Goal: Information Seeking & Learning: Check status

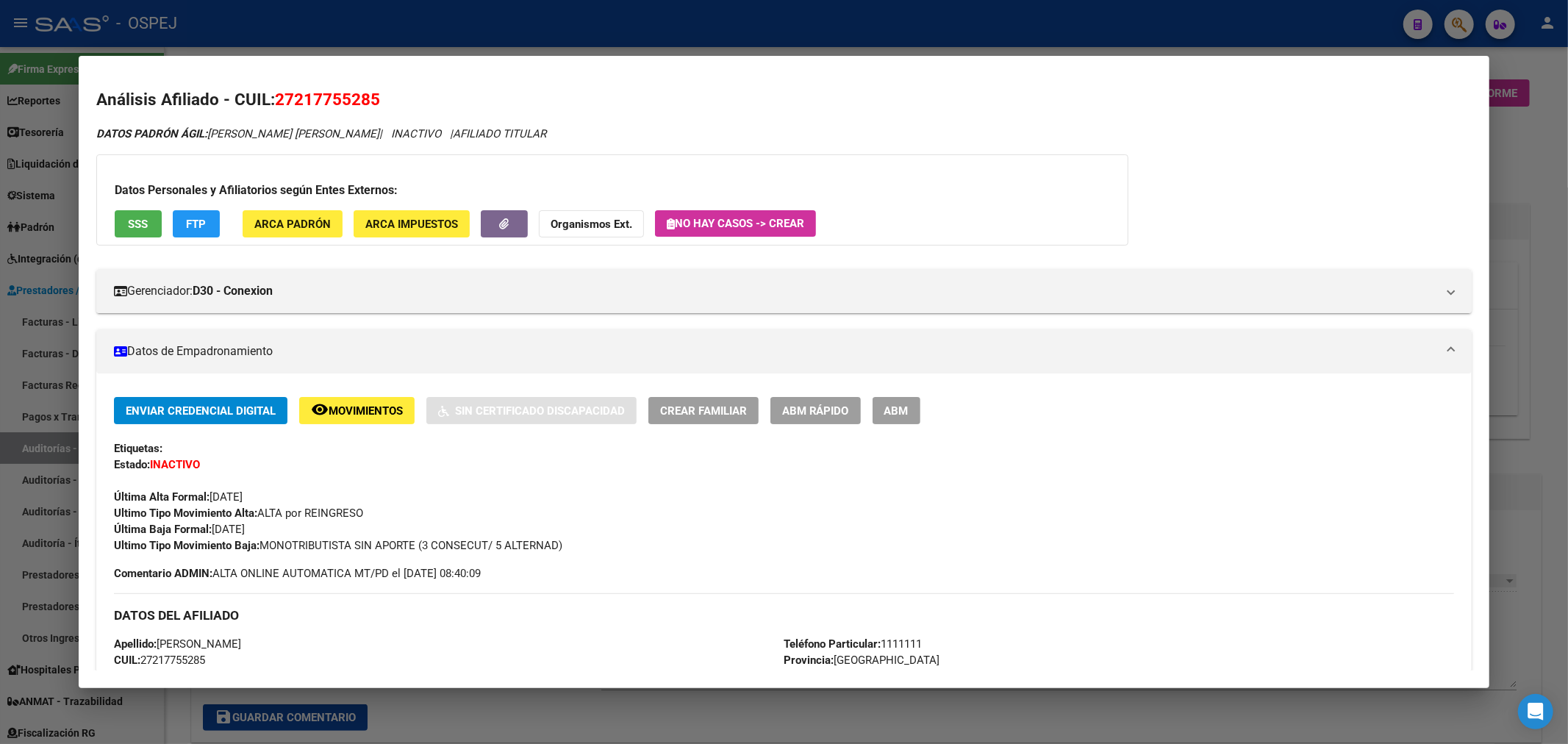
scroll to position [1280, 0]
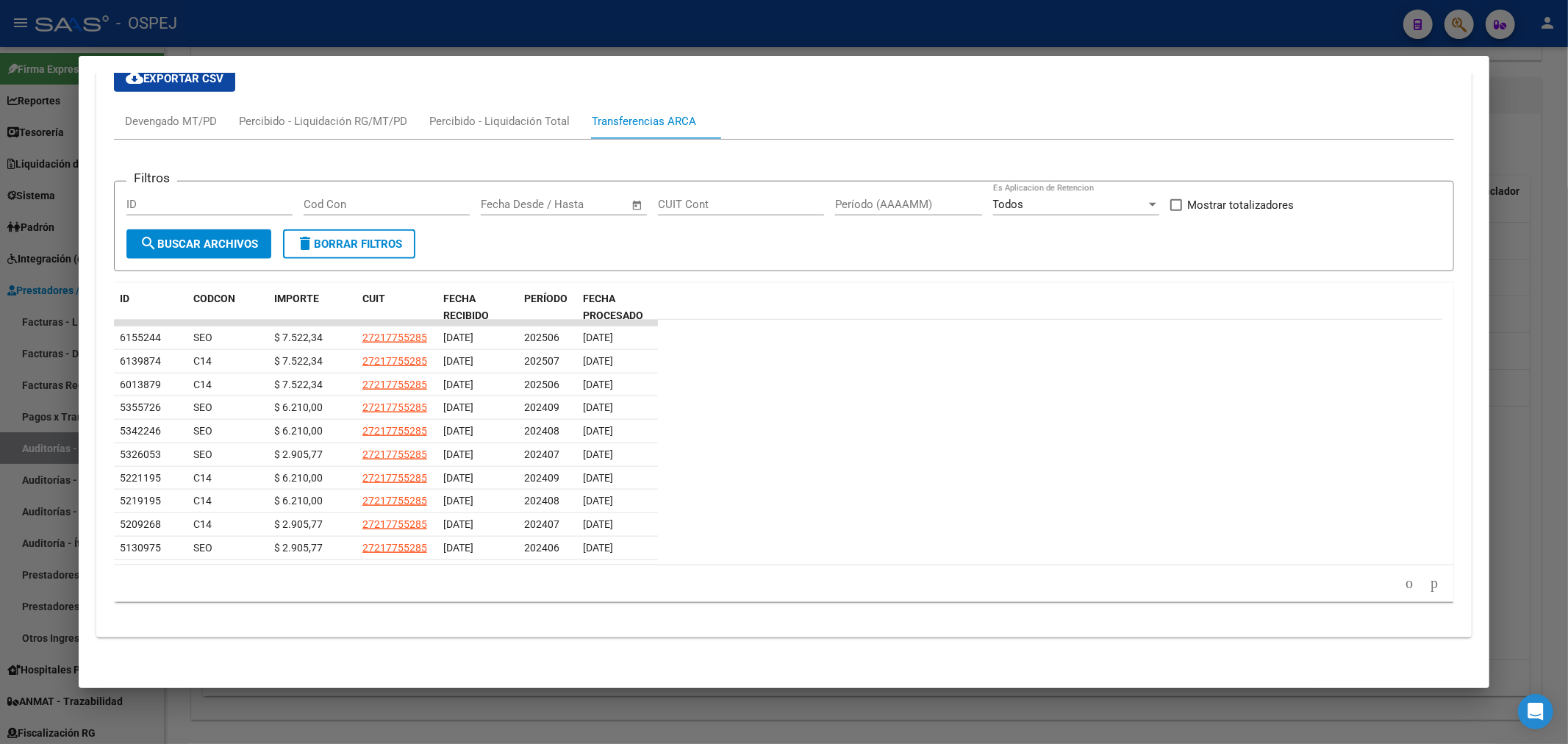
click at [19, 314] on div at bounding box center [784, 372] width 1568 height 744
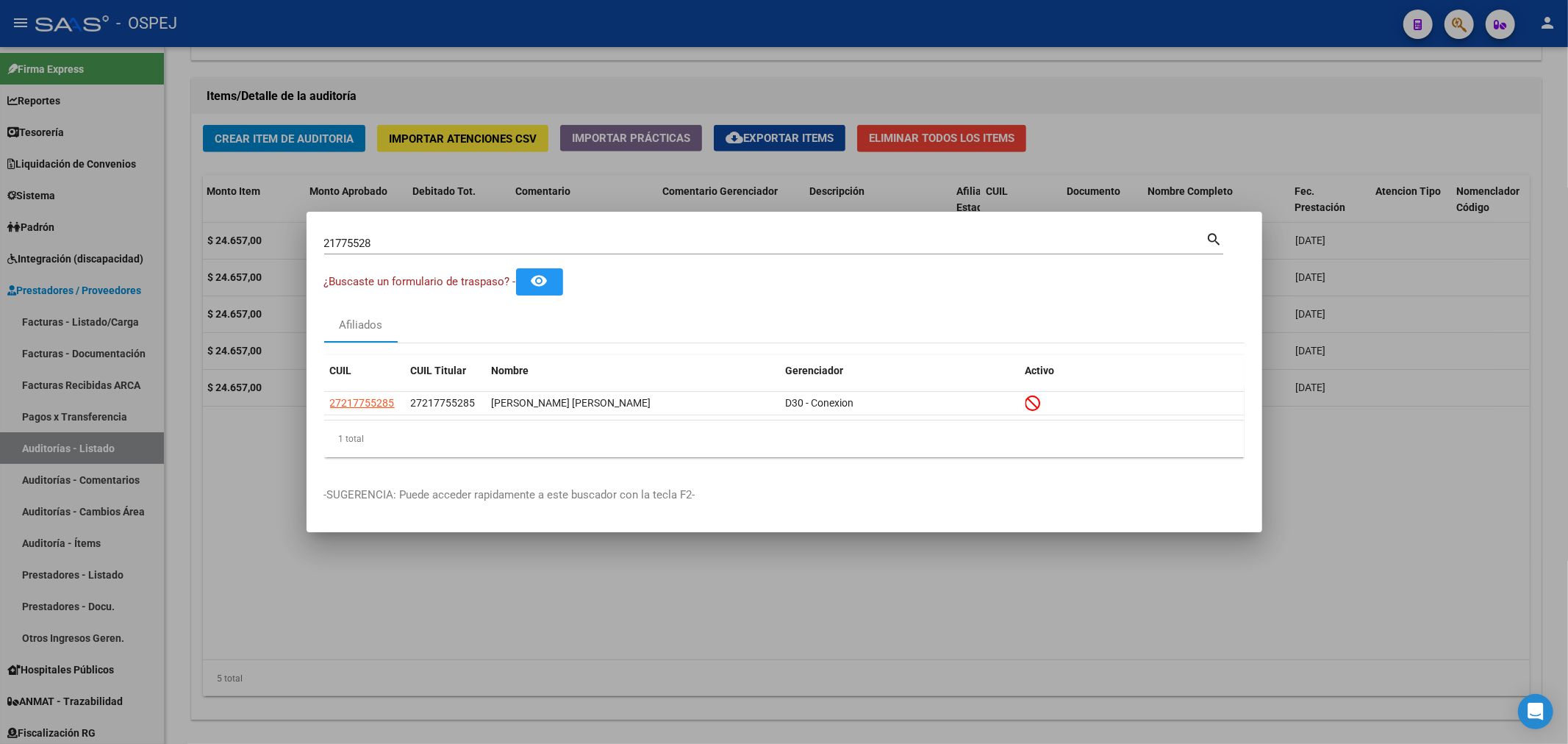
click at [63, 207] on div at bounding box center [784, 372] width 1568 height 744
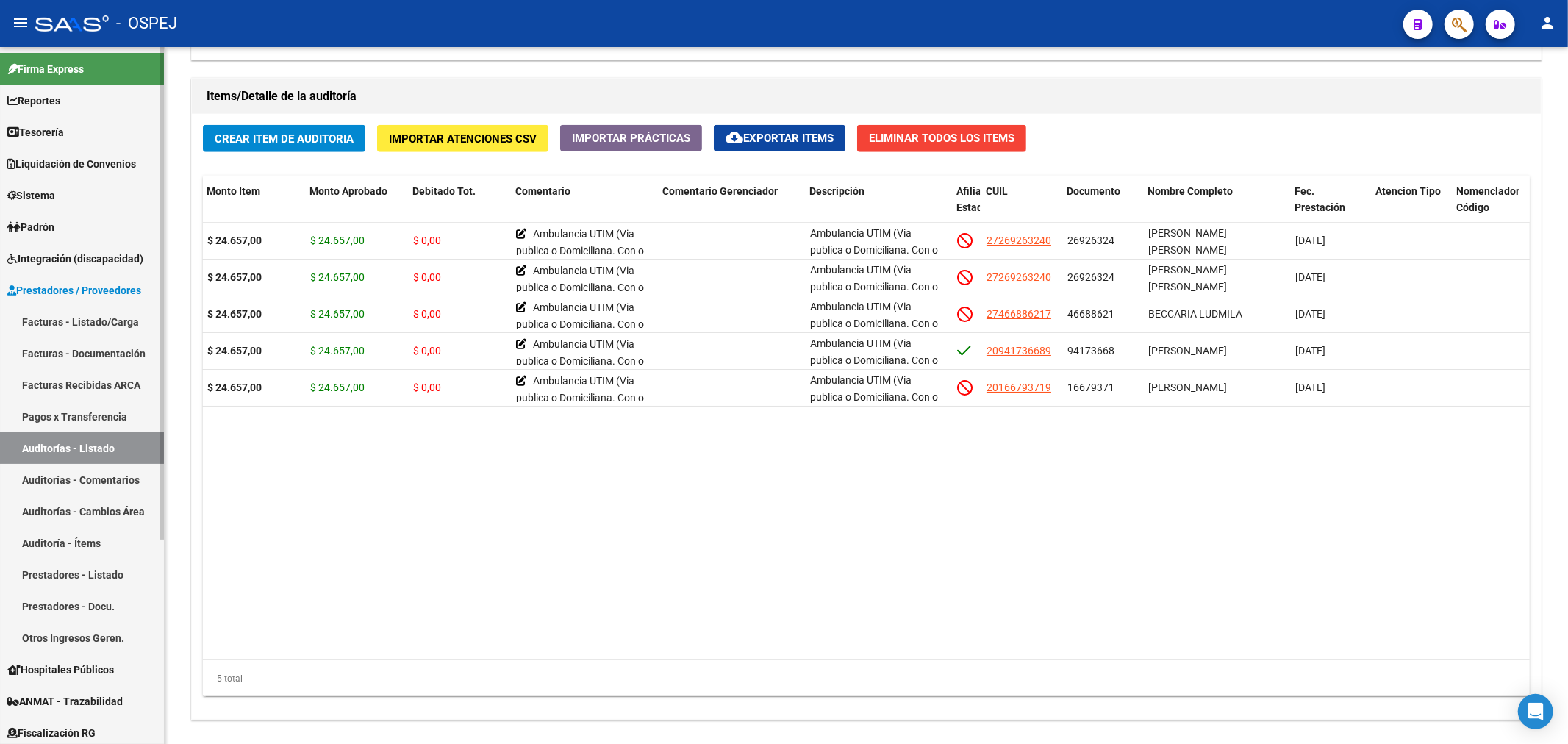
scroll to position [288, 0]
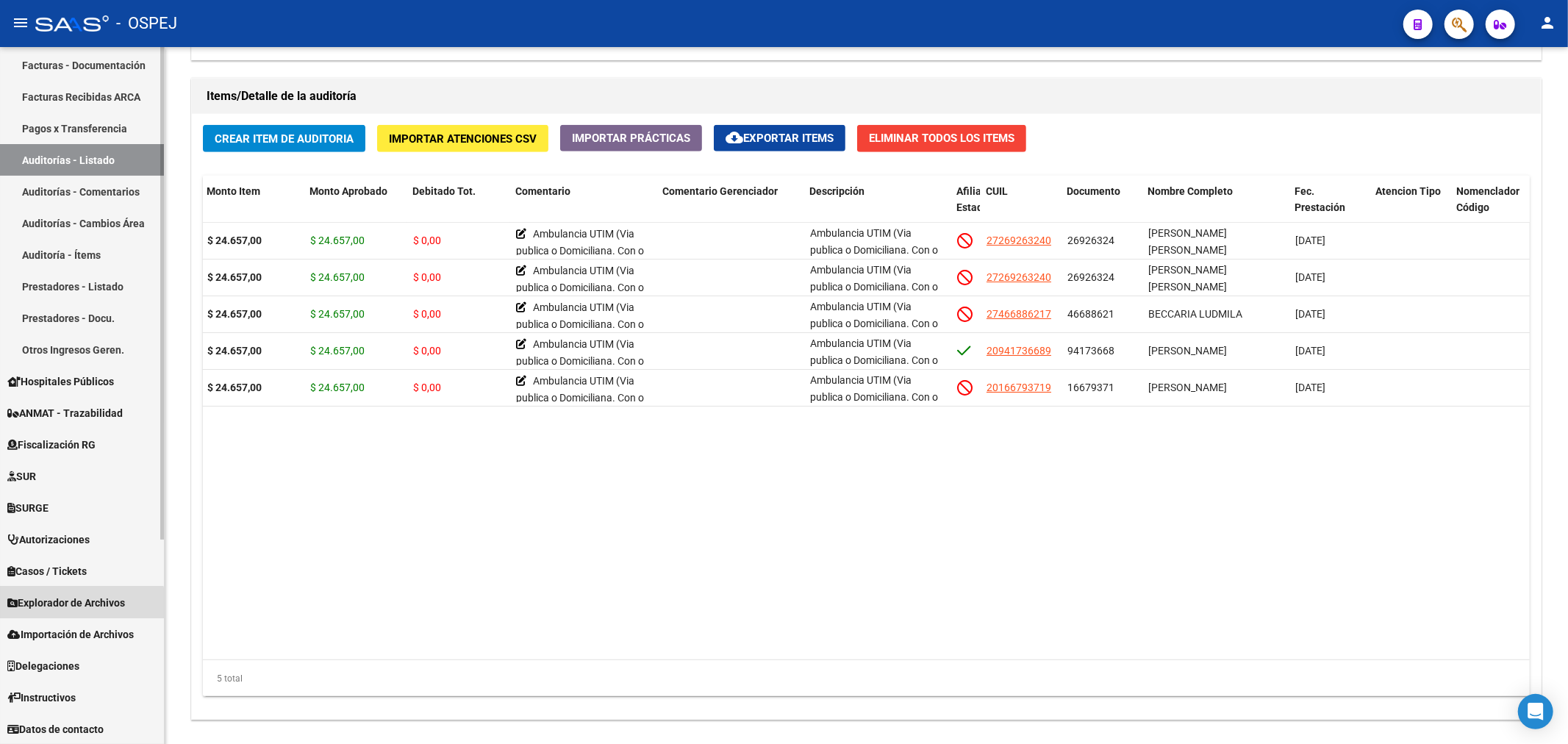
click at [76, 610] on span "Explorador de Archivos" at bounding box center [66, 603] width 117 height 17
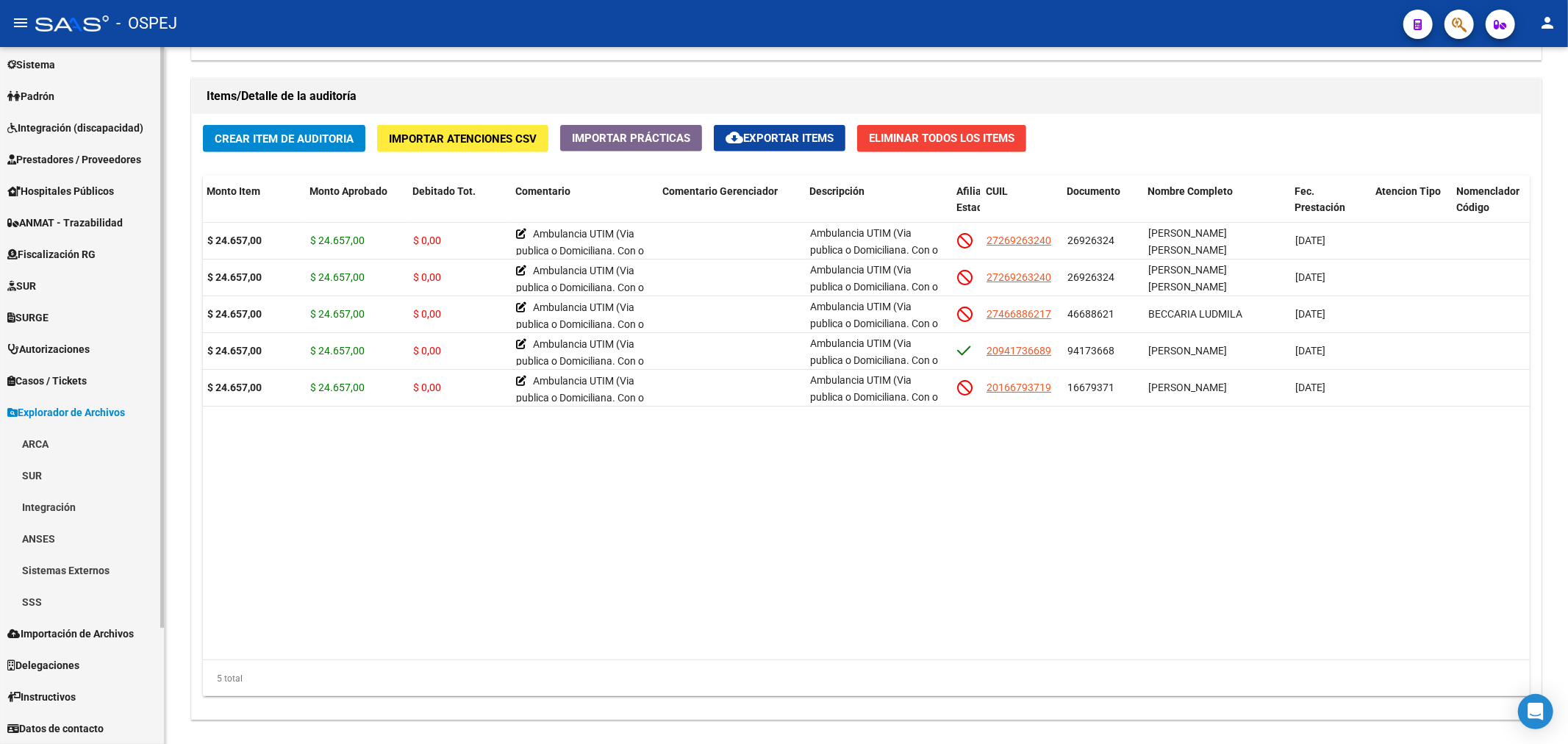
scroll to position [130, 0]
click at [42, 603] on link "SSS" at bounding box center [82, 603] width 164 height 31
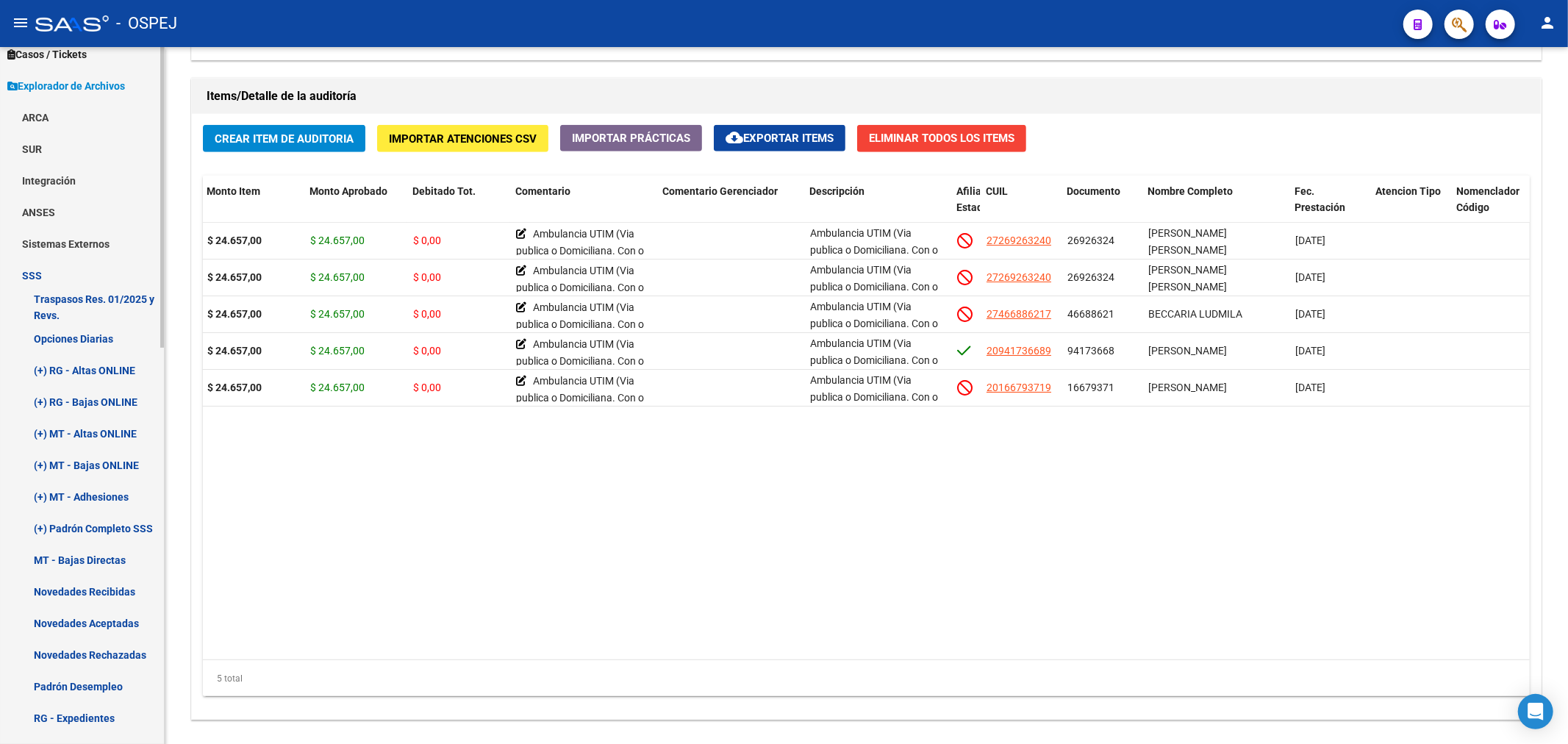
scroll to position [539, 0]
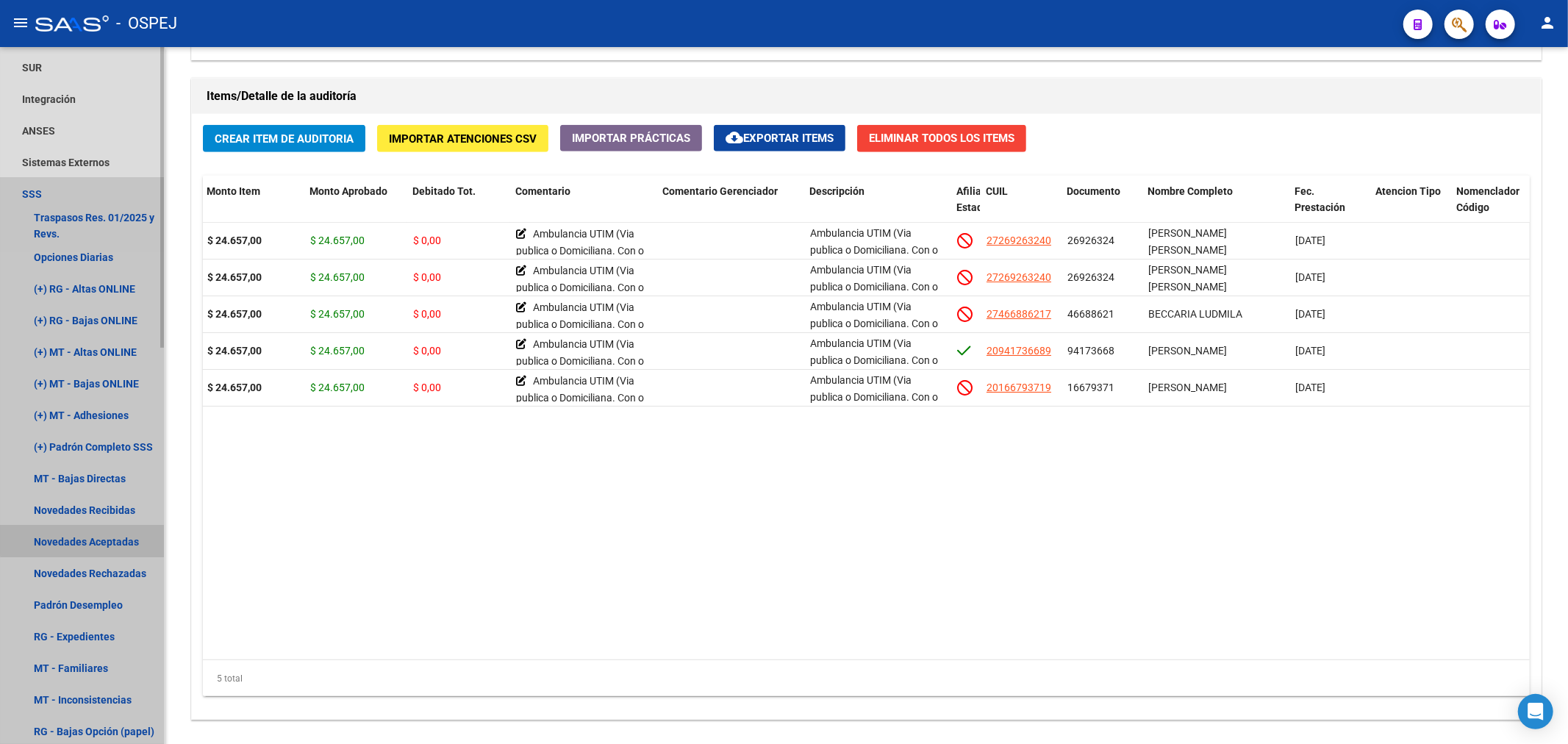
click at [112, 538] on link "Novedades Aceptadas" at bounding box center [82, 542] width 164 height 31
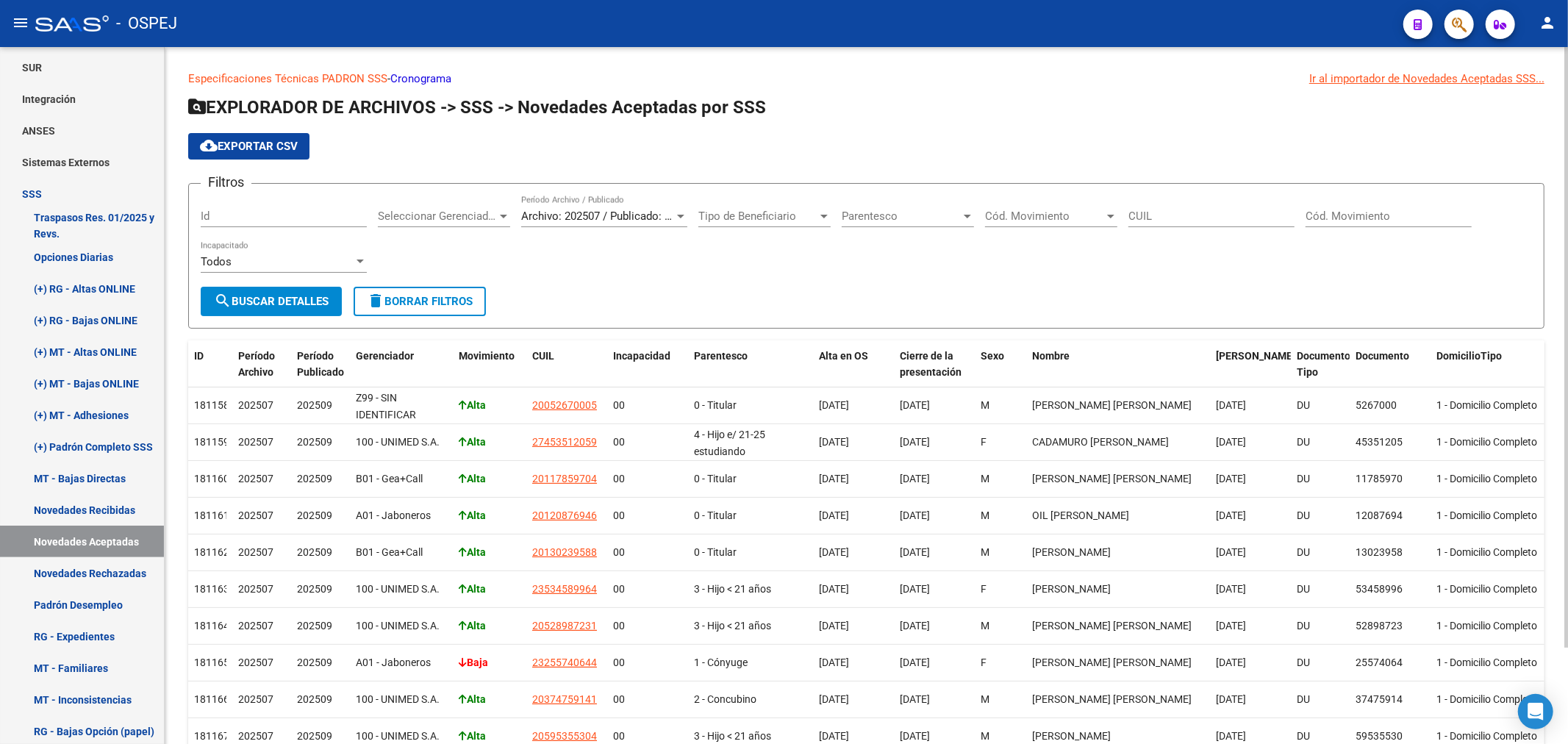
click at [637, 211] on span "Archivo: 202507 / Publicado: 202509" at bounding box center [611, 216] width 179 height 13
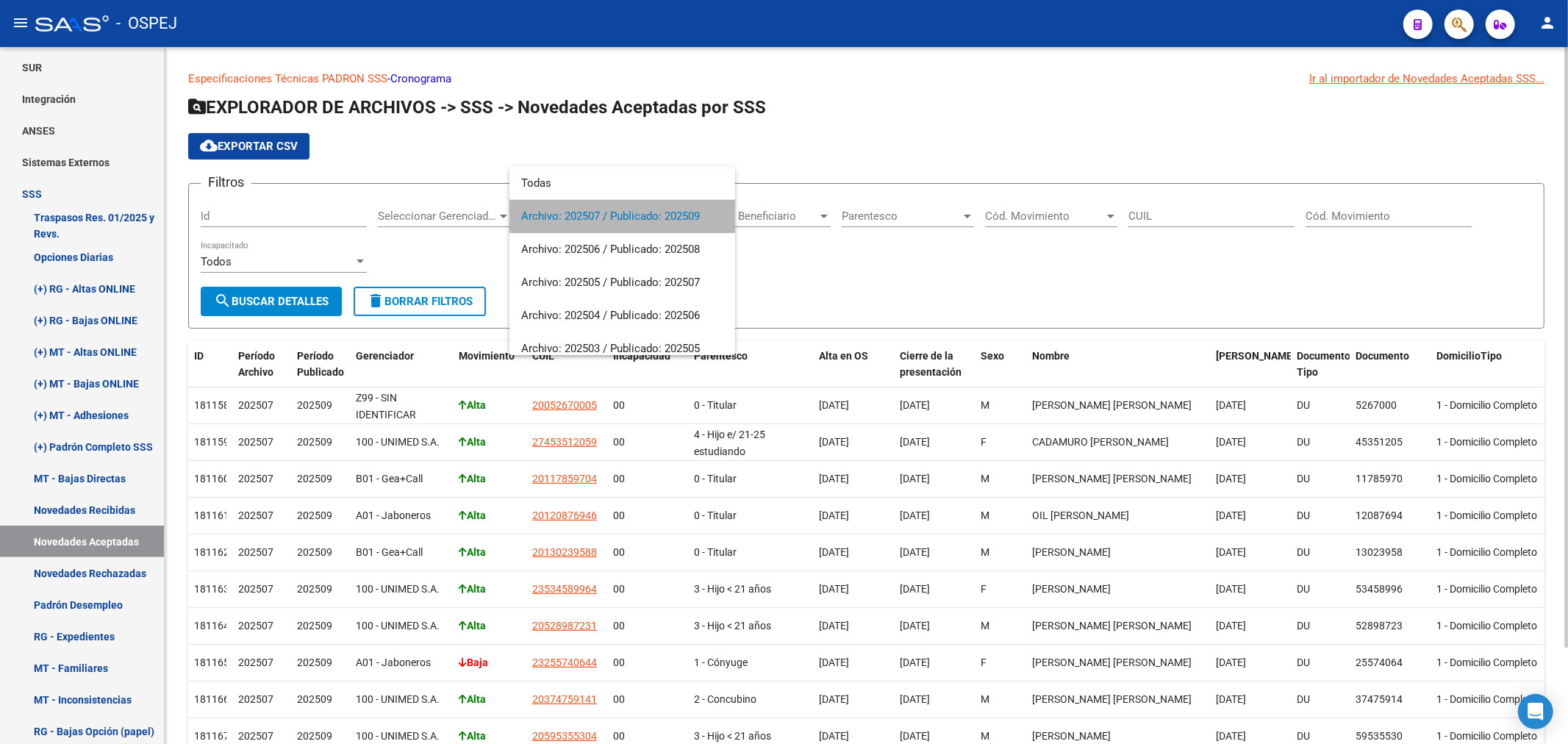
click at [637, 211] on span "Archivo: 202507 / Publicado: 202509" at bounding box center [622, 217] width 202 height 33
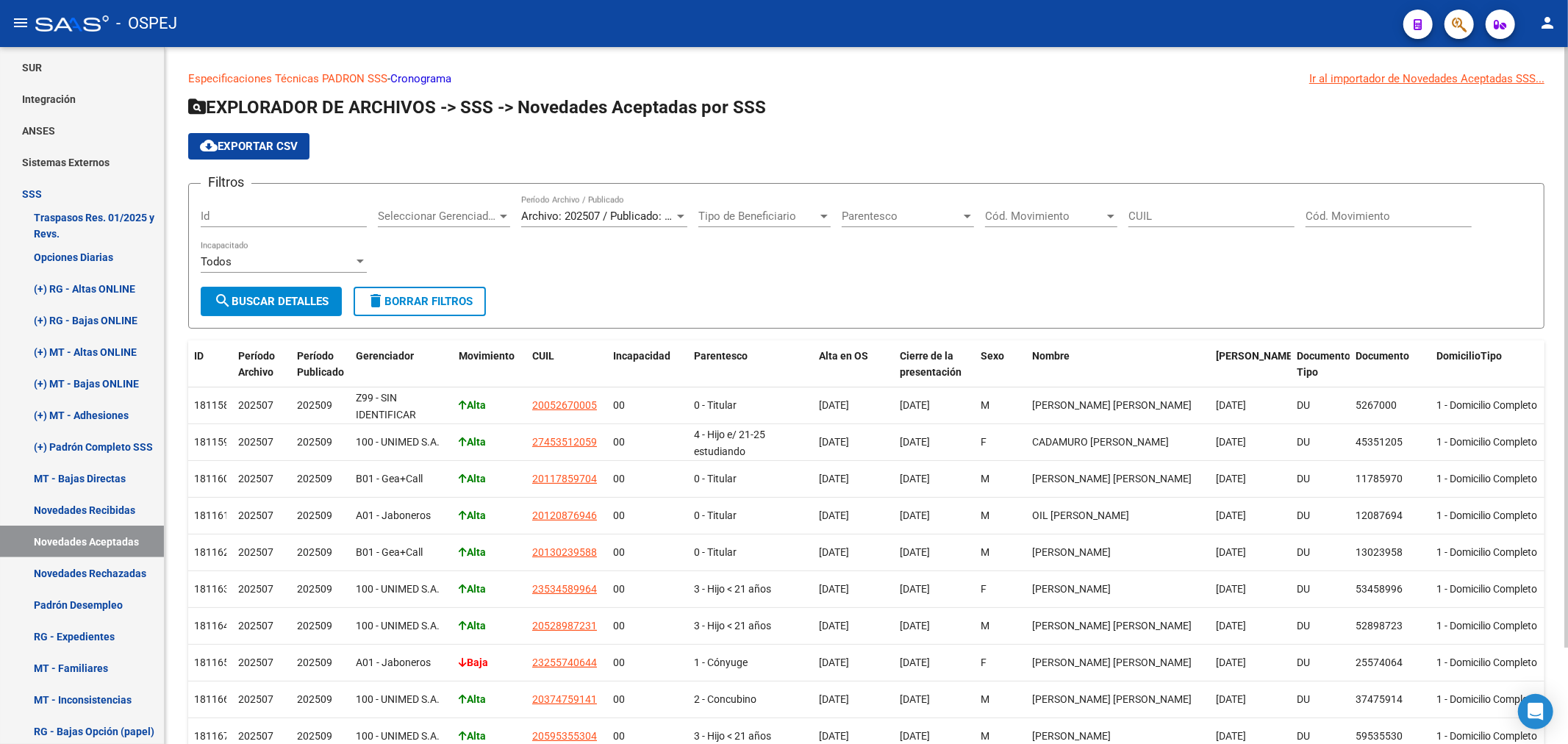
click at [1167, 204] on div "CUIL" at bounding box center [1212, 211] width 166 height 31
paste input "20-51298607-3"
type input "20-51298607-3"
click at [324, 294] on span "search Buscar Detalles" at bounding box center [271, 301] width 114 height 13
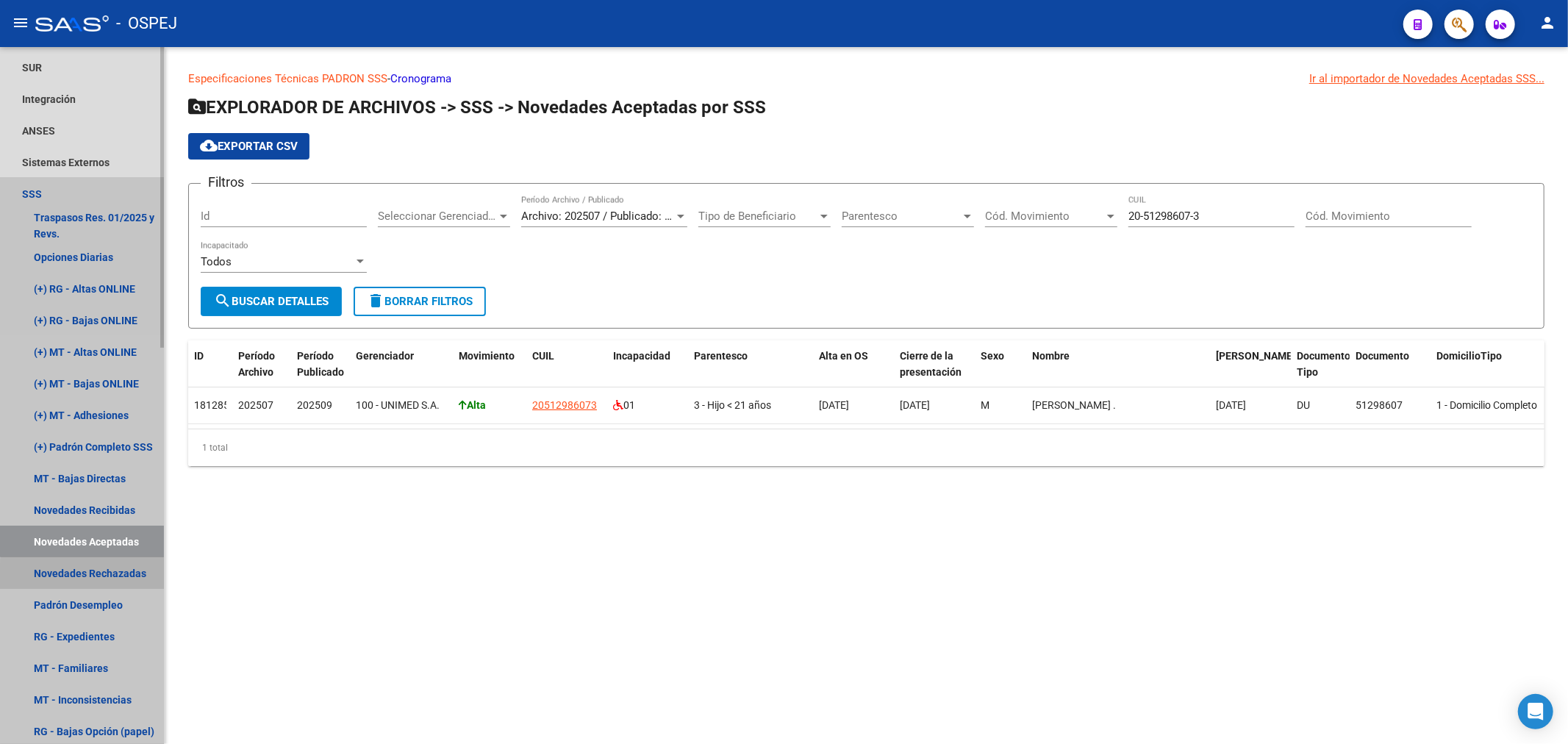
click at [114, 581] on link "Novedades Rechazadas" at bounding box center [82, 573] width 164 height 31
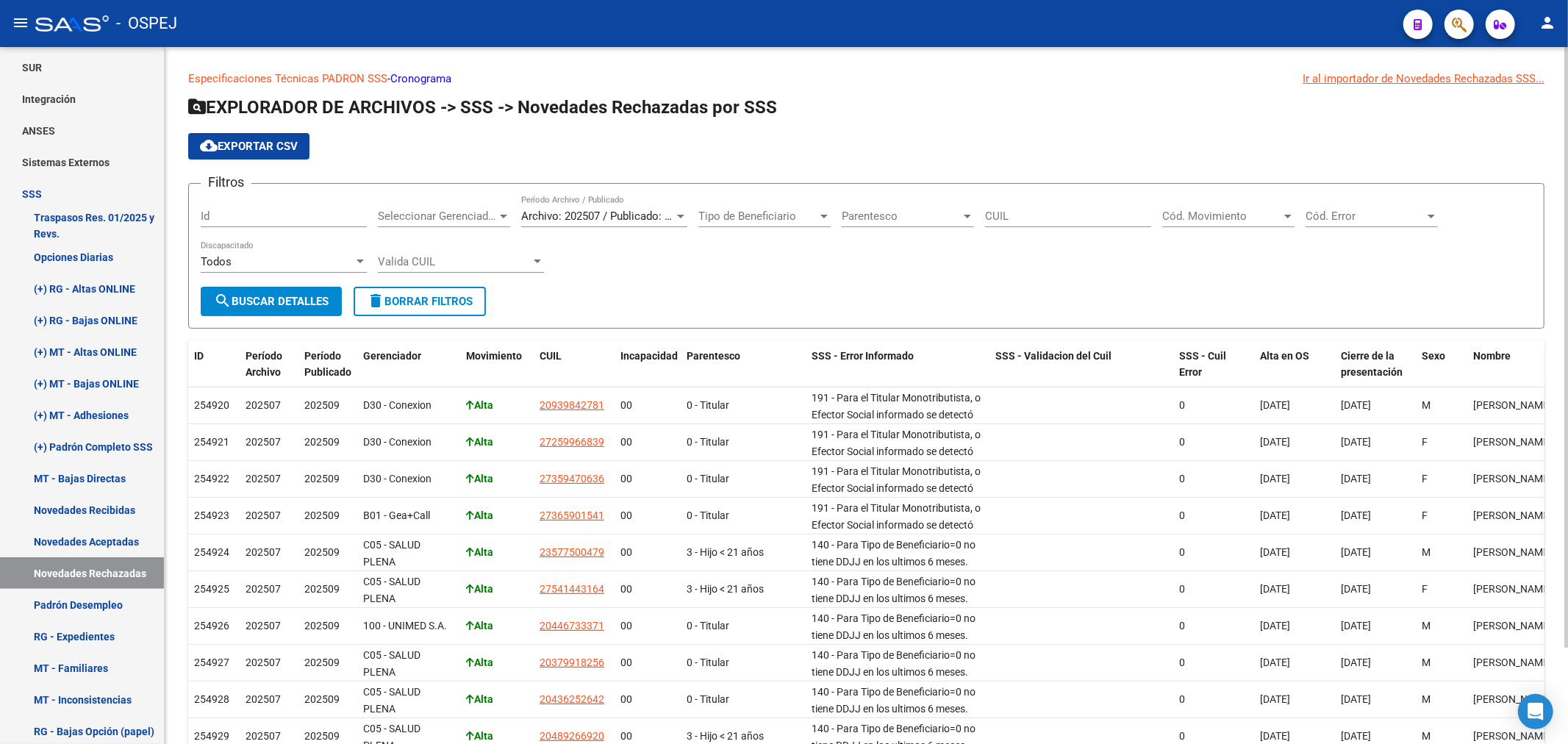
click at [592, 208] on div "Archivo: 202507 / Publicado: 202509 Período Archivo / Publicado" at bounding box center [604, 211] width 166 height 31
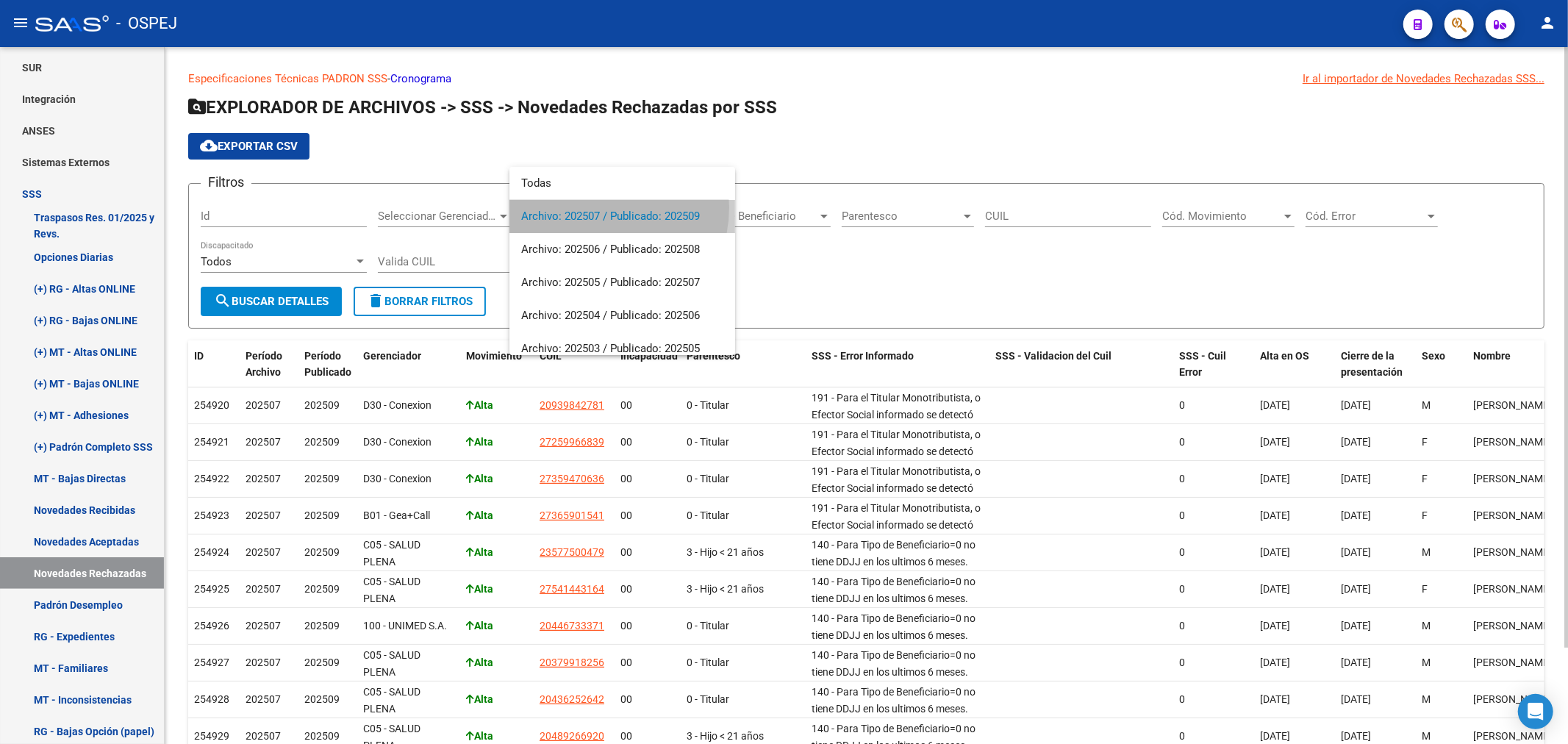
click at [592, 208] on span "Archivo: 202507 / Publicado: 202509" at bounding box center [622, 217] width 202 height 33
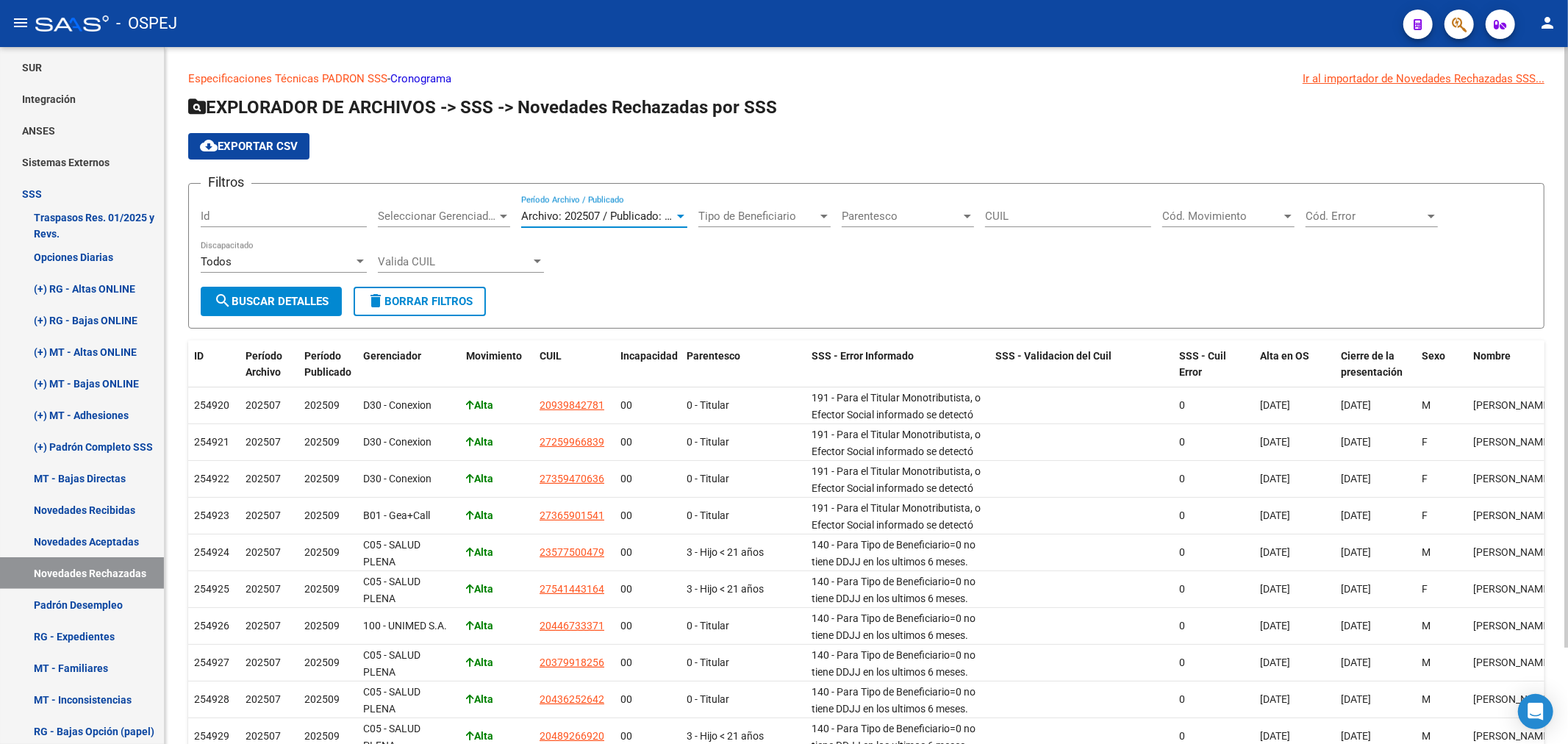
click at [787, 218] on span "Tipo de Beneficiario" at bounding box center [758, 216] width 119 height 13
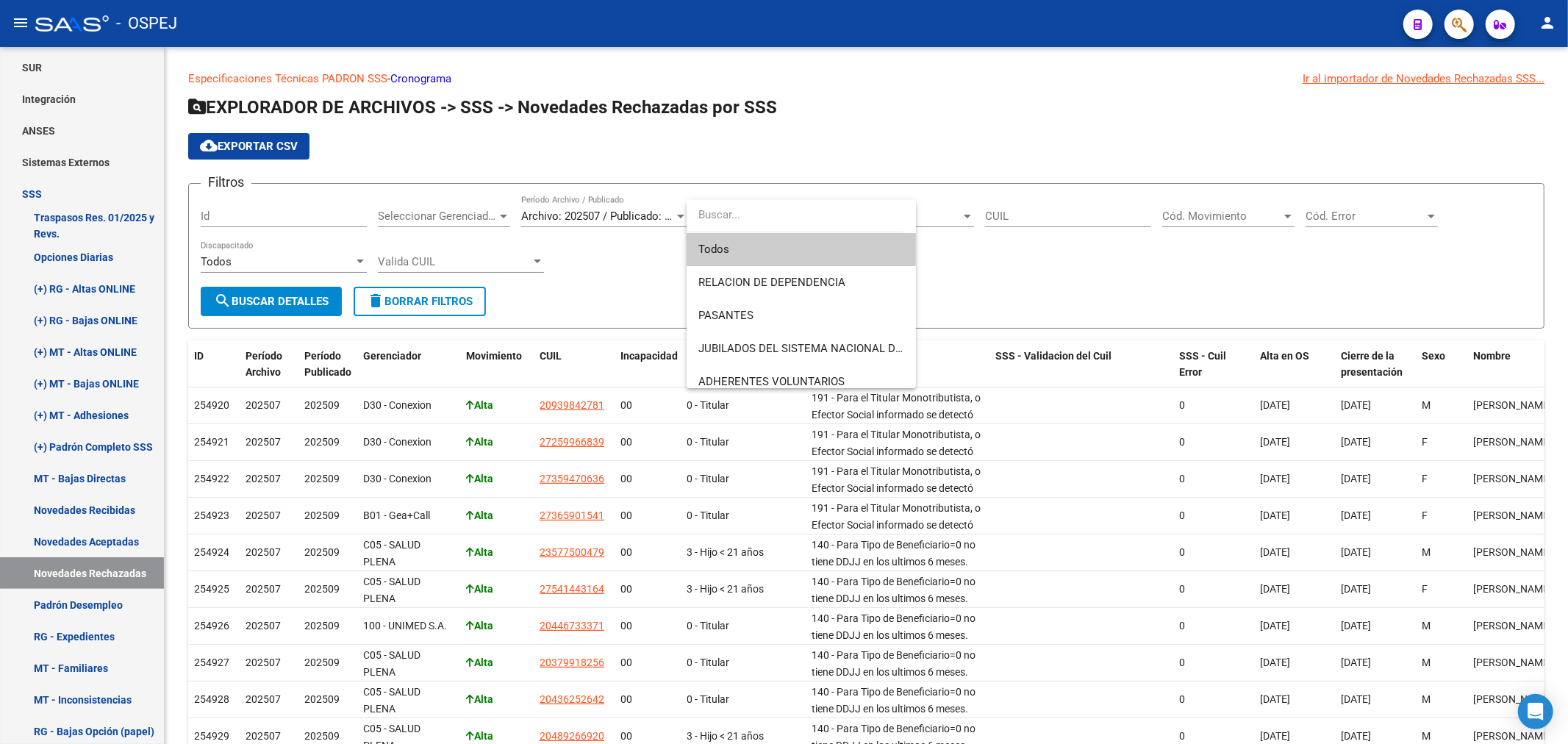
click at [939, 157] on div at bounding box center [784, 372] width 1568 height 744
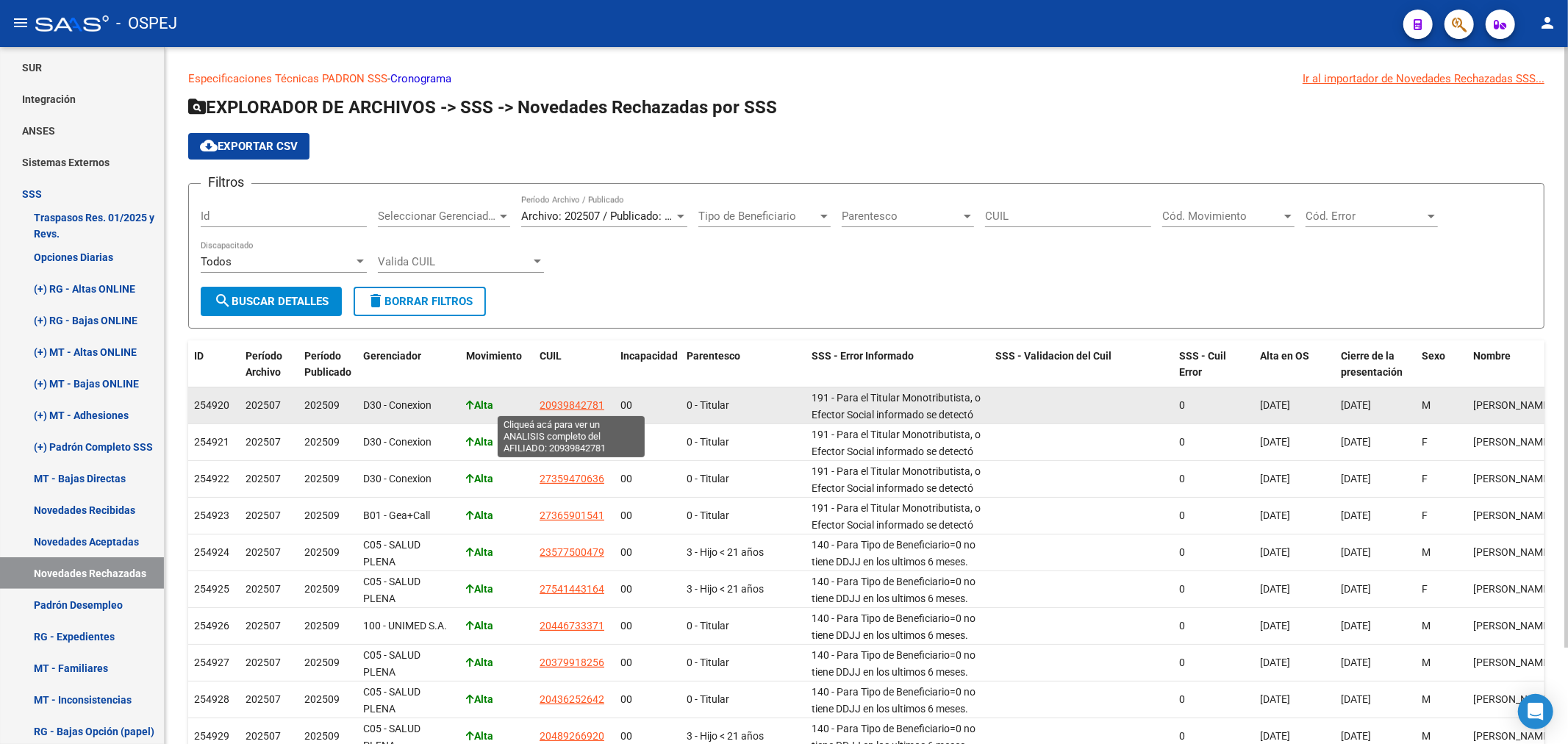
click at [560, 404] on span "20939842781" at bounding box center [572, 405] width 65 height 12
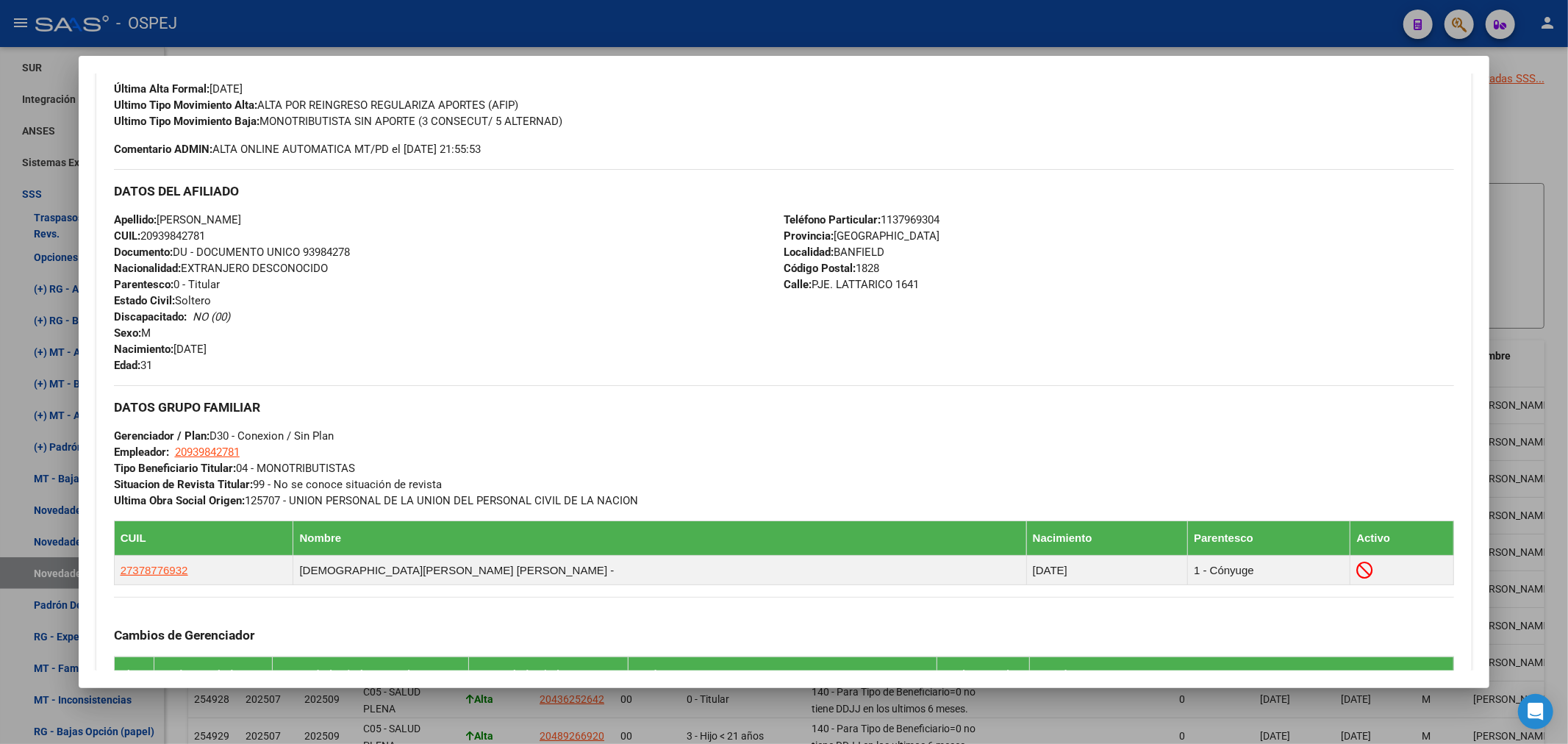
scroll to position [689, 0]
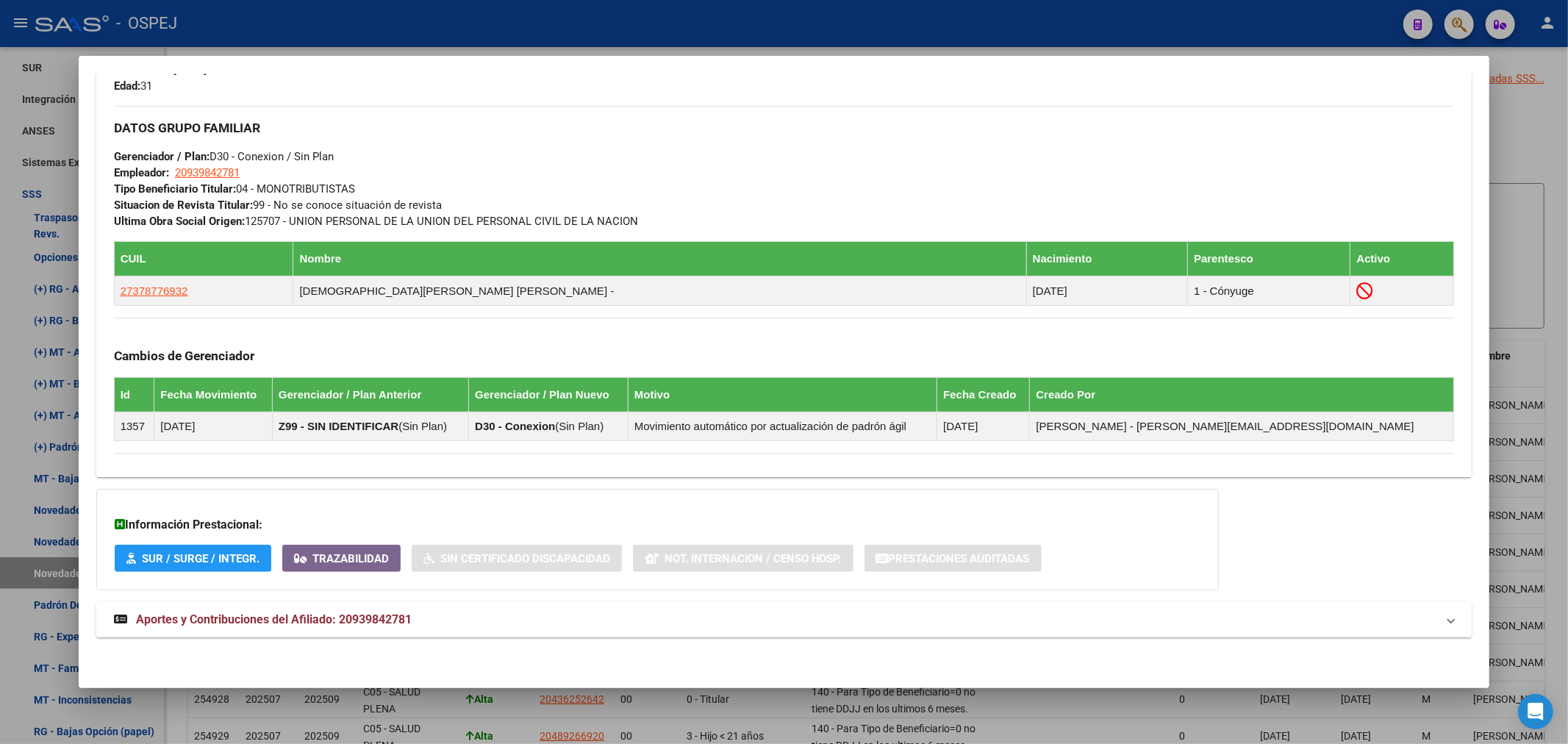
click at [391, 613] on span "Aportes y Contribuciones del Afiliado: 20939842781" at bounding box center [273, 619] width 276 height 14
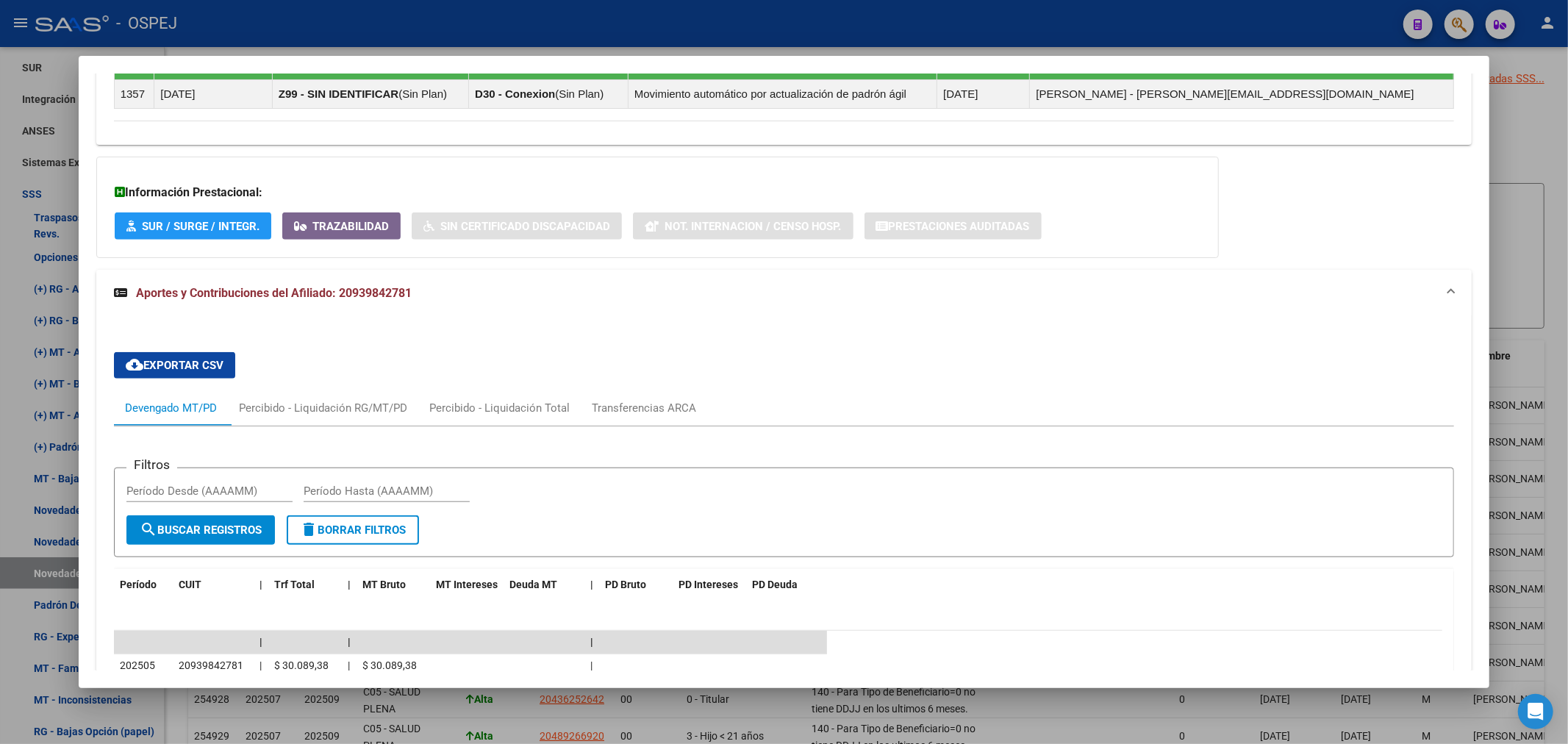
scroll to position [530, 0]
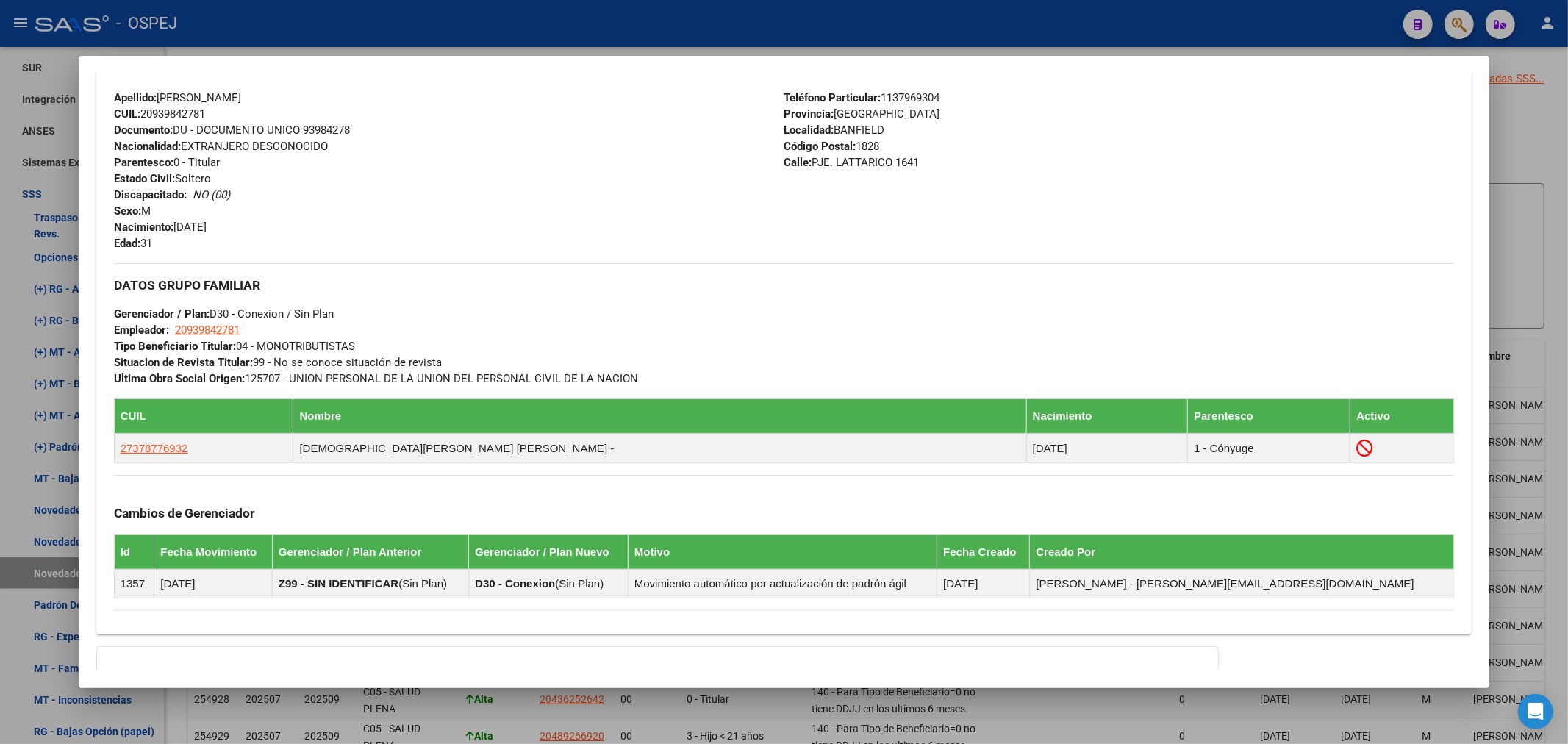
click at [606, 13] on div at bounding box center [784, 372] width 1568 height 744
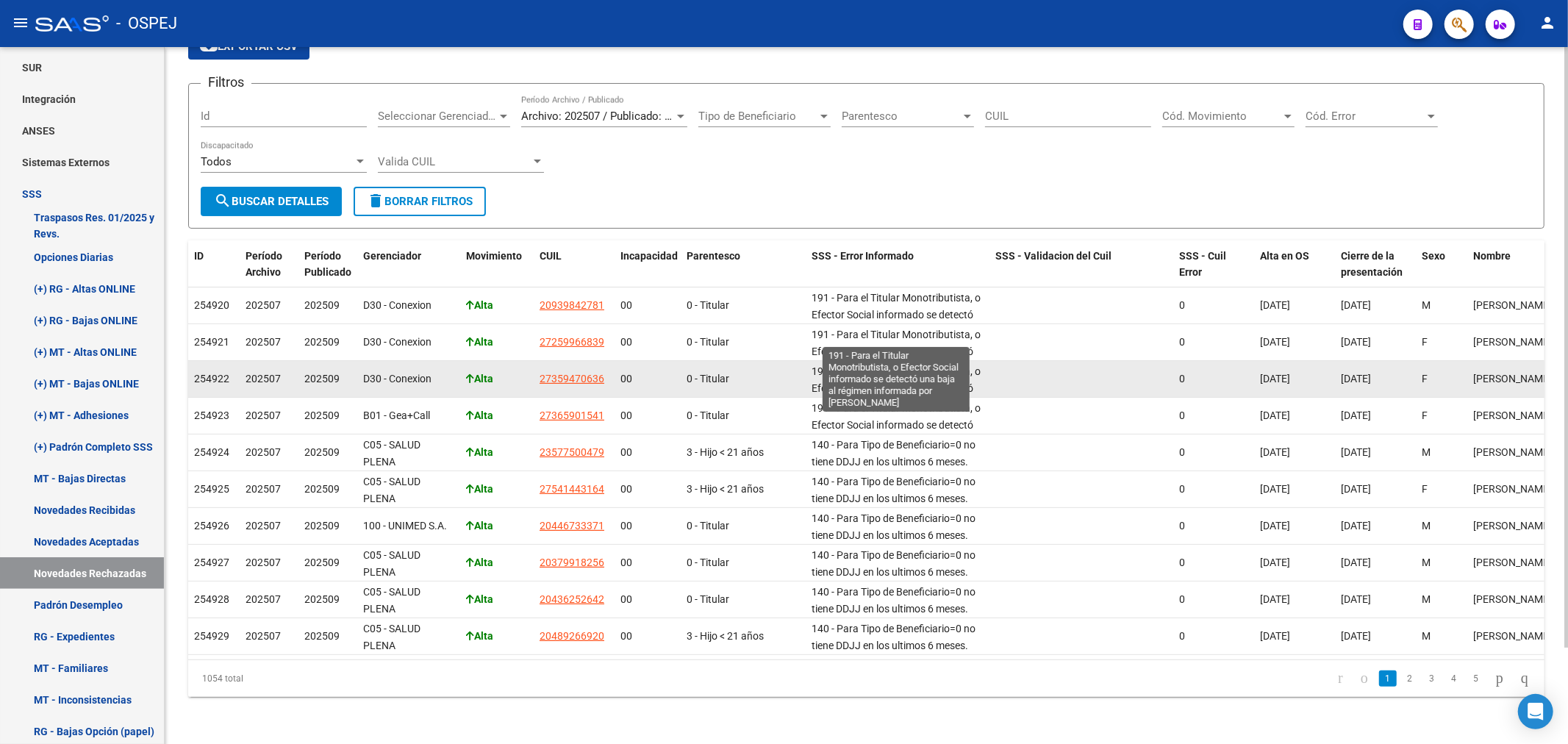
scroll to position [35, 0]
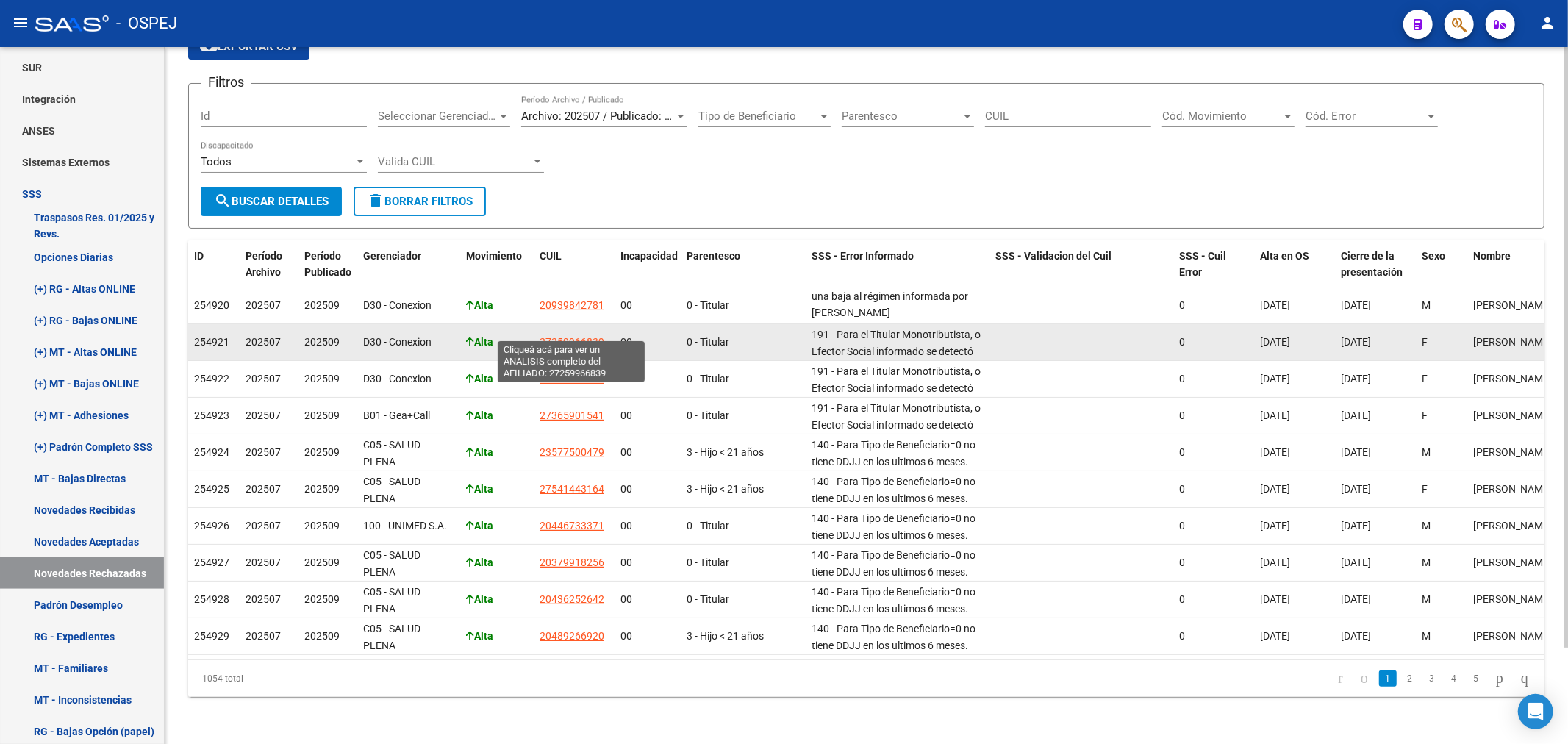
click at [557, 336] on span "27259966839" at bounding box center [572, 342] width 65 height 12
type textarea "27259966839"
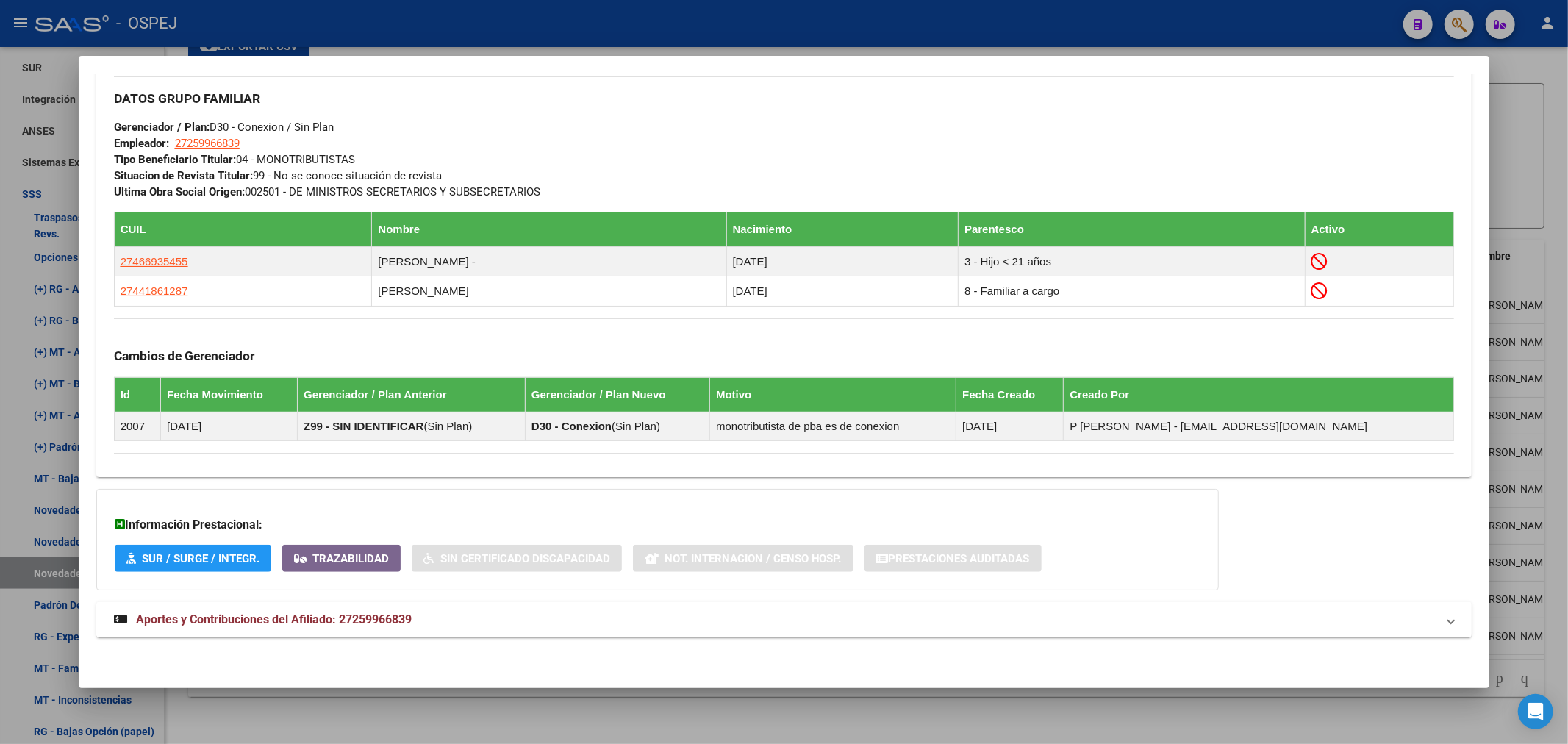
click at [505, 623] on mat-panel-title "Aportes y Contribuciones del Afiliado: 27259966839" at bounding box center [775, 619] width 1323 height 18
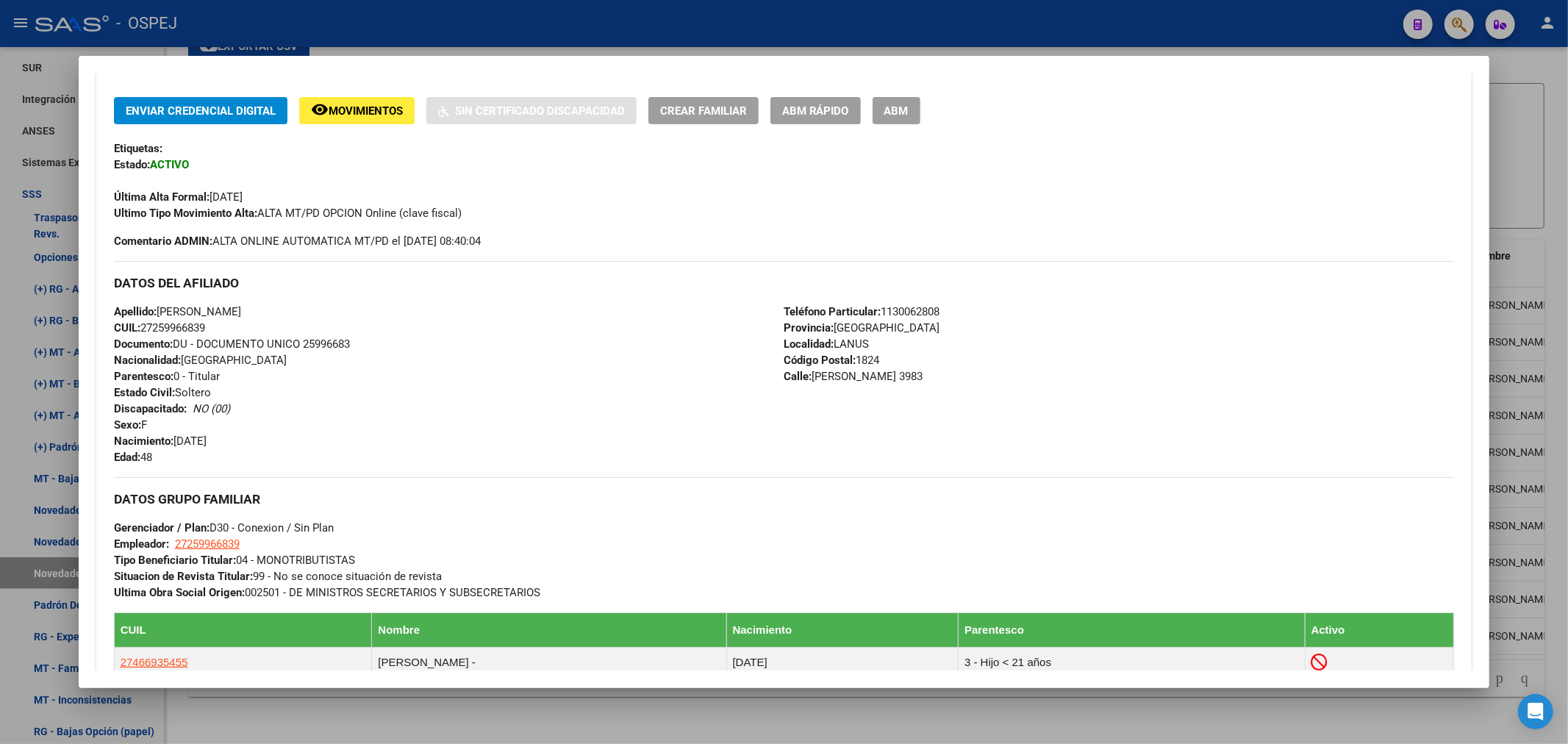
scroll to position [0, 0]
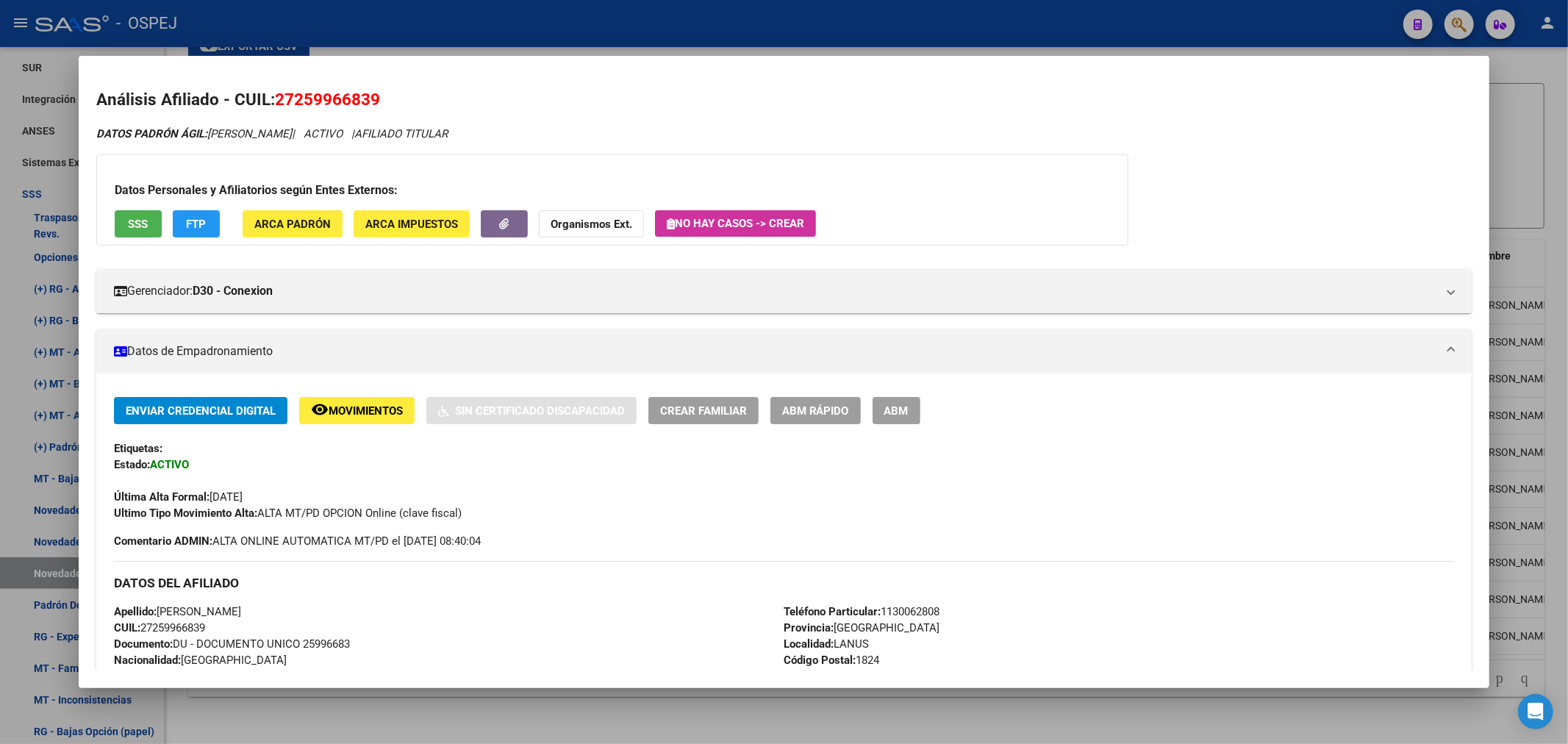
click at [576, 27] on div at bounding box center [784, 372] width 1568 height 744
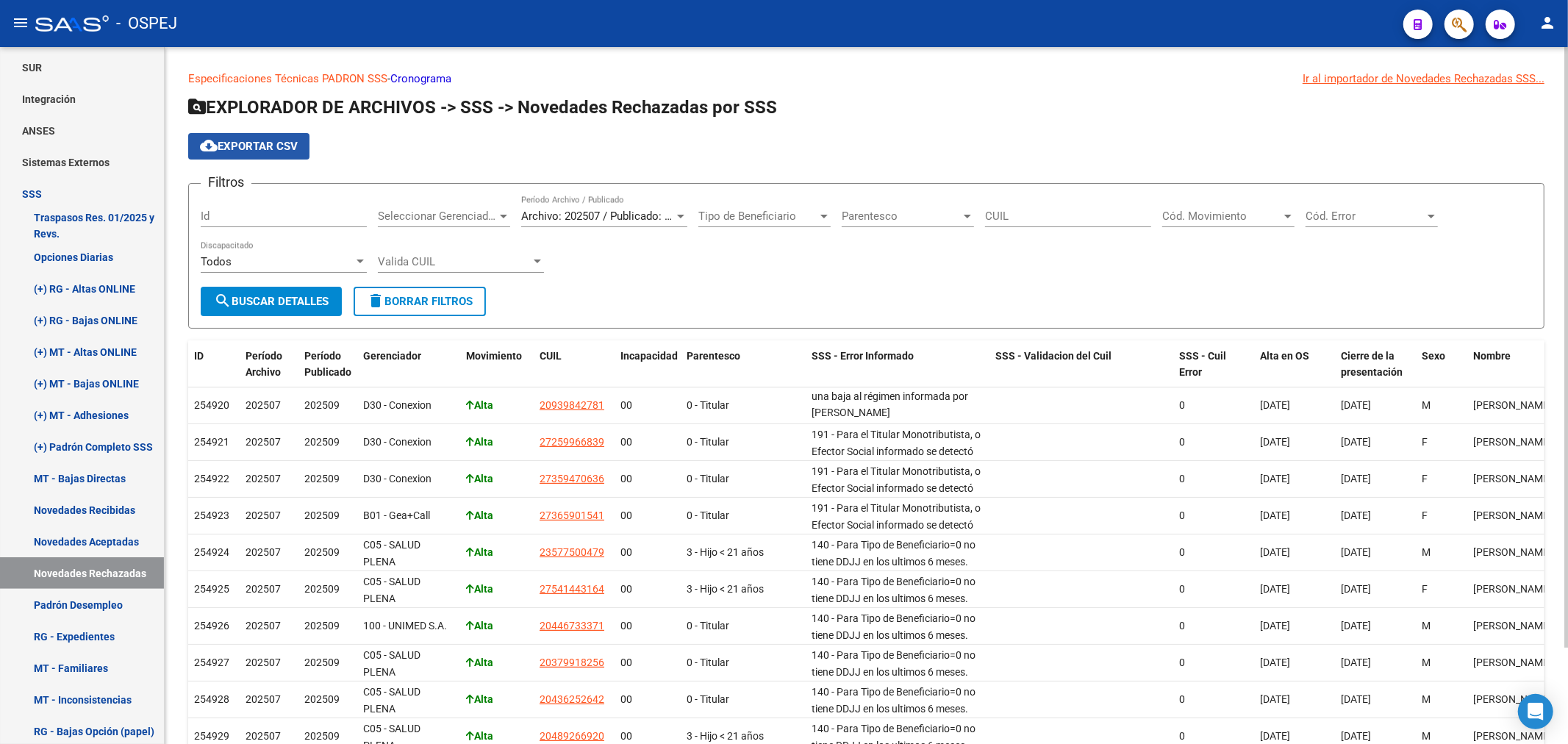
click at [294, 148] on span "cloud_download Exportar CSV" at bounding box center [249, 146] width 98 height 13
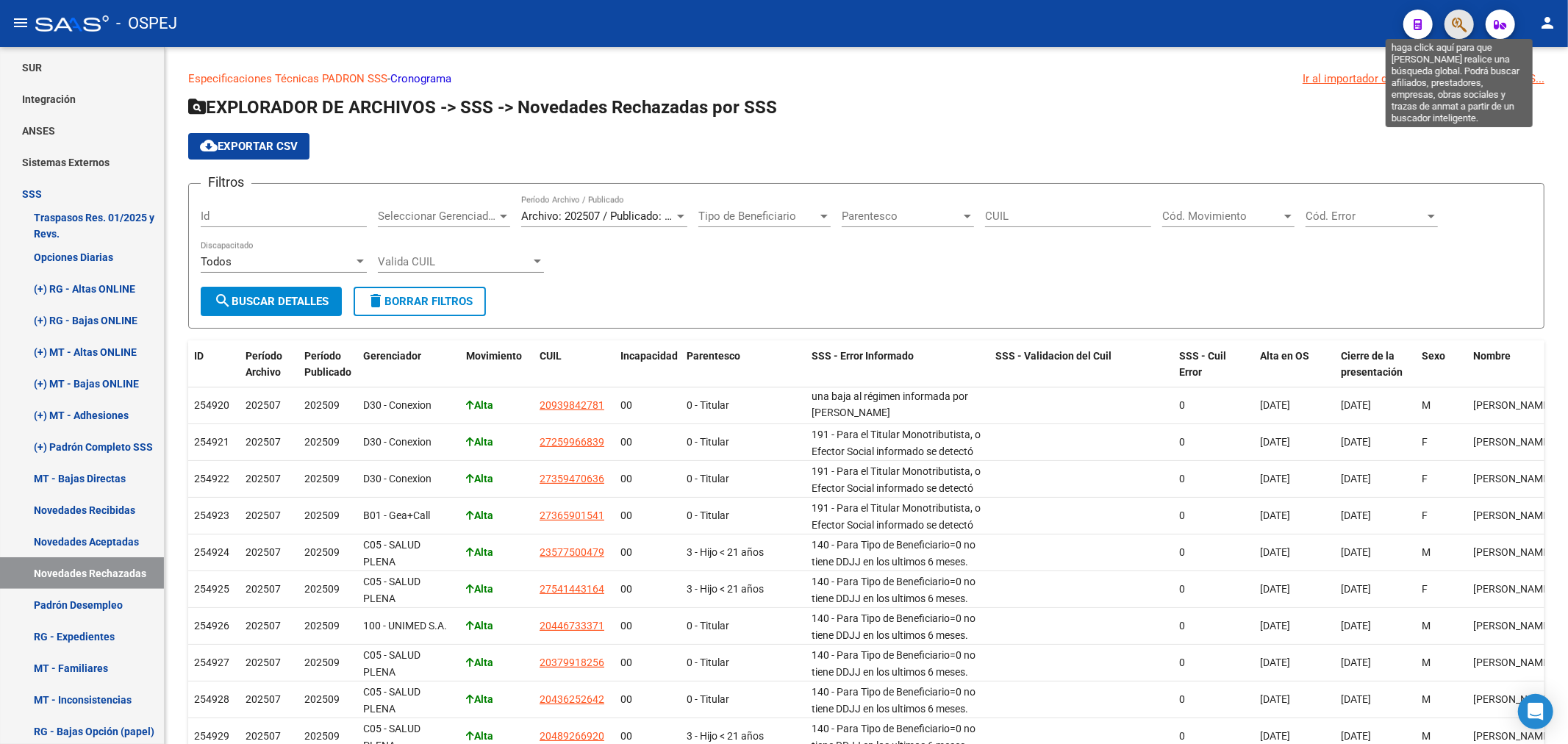
click at [1466, 30] on icon "button" at bounding box center [1459, 25] width 15 height 17
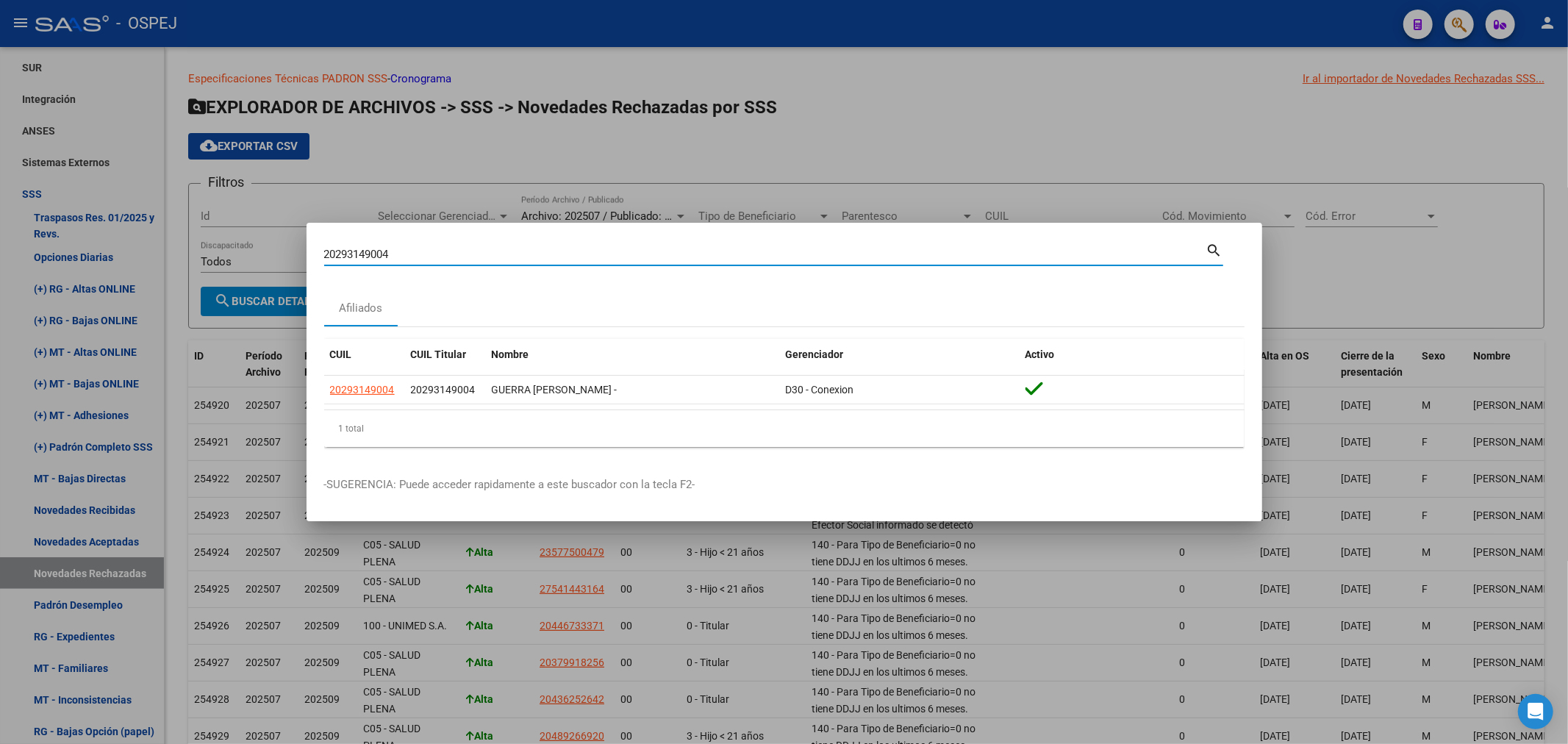
click at [365, 253] on input "20293149004" at bounding box center [765, 254] width 882 height 13
paste input "7372057292"
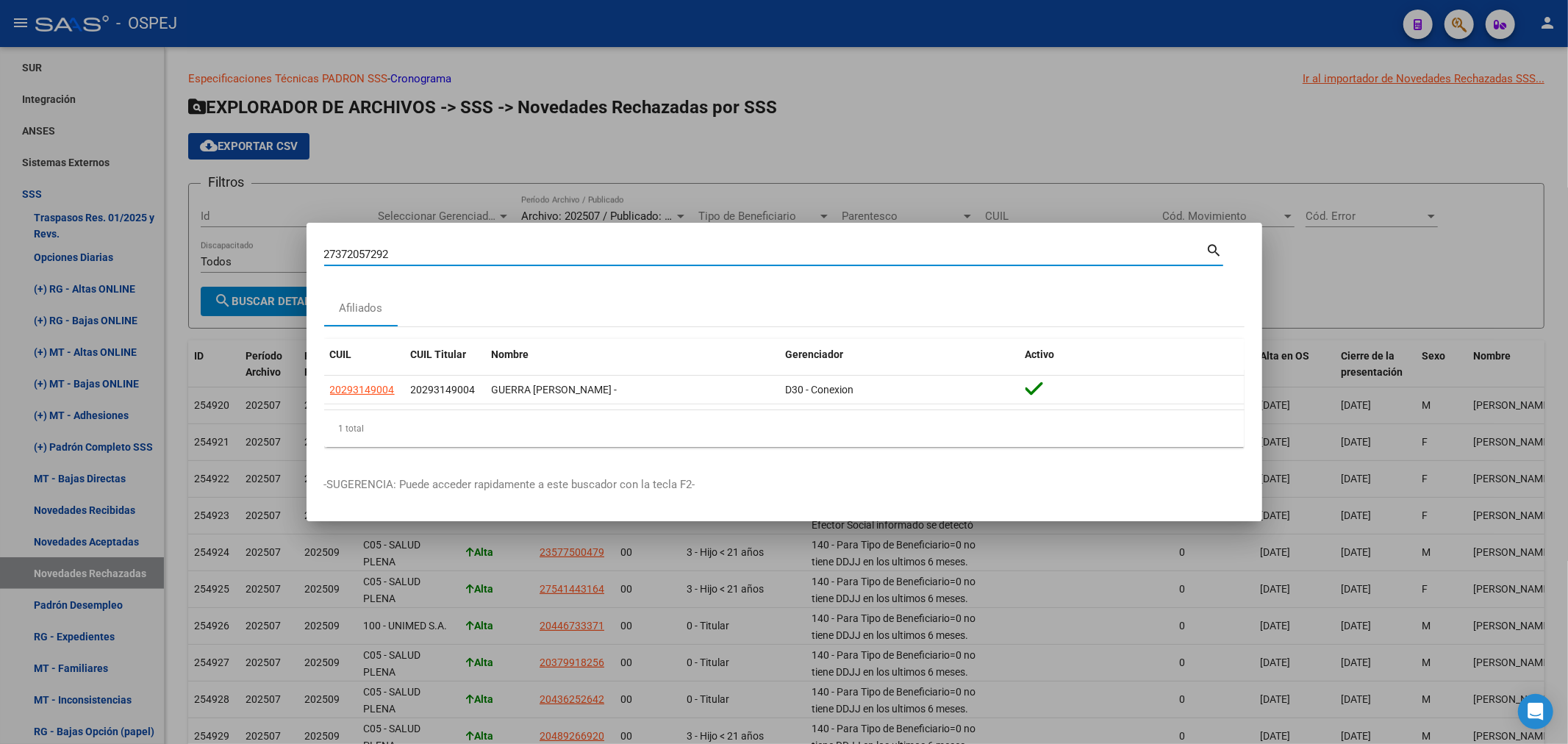
type input "27372057292"
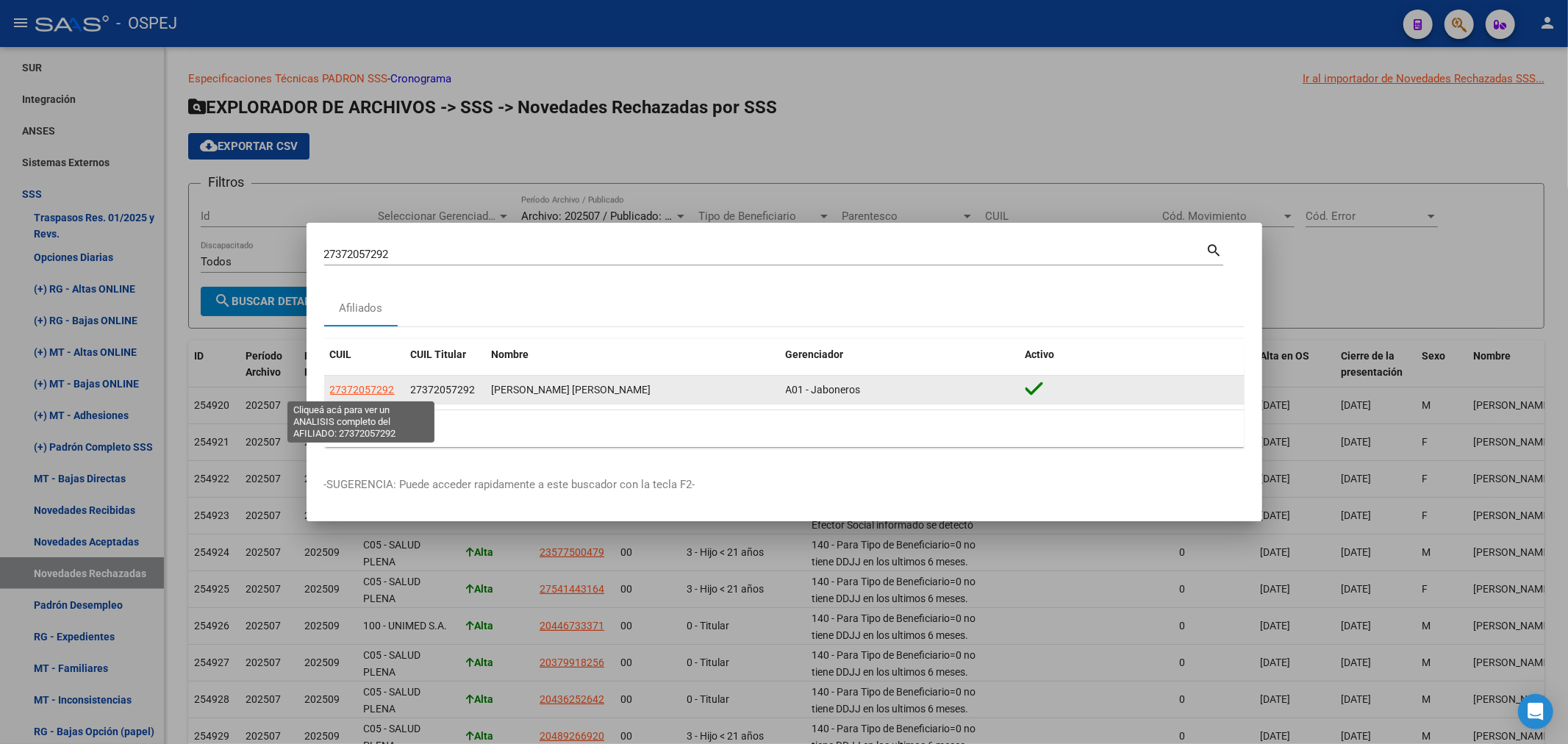
click at [358, 393] on span "27372057292" at bounding box center [363, 390] width 65 height 12
type textarea "27372057292"
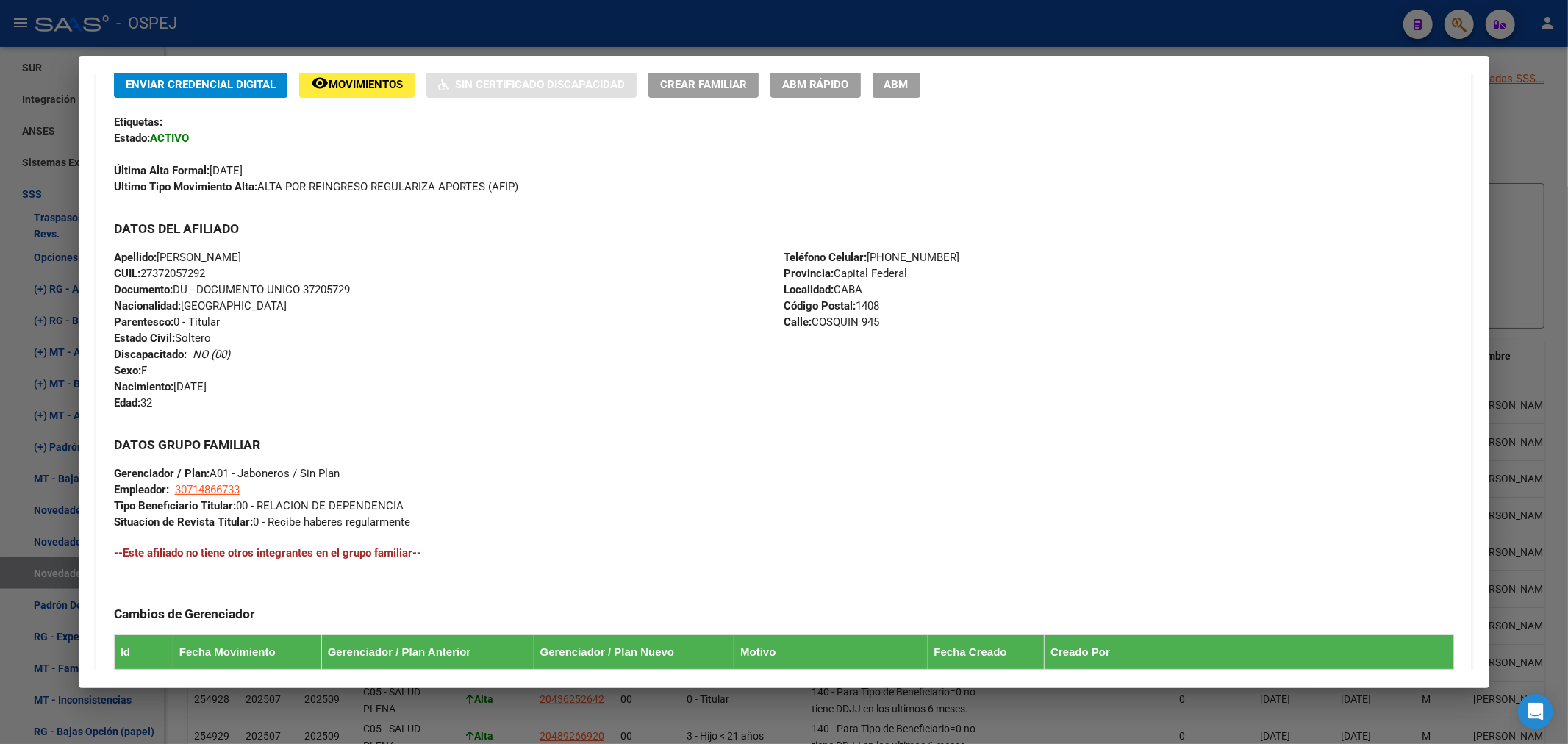
scroll to position [585, 0]
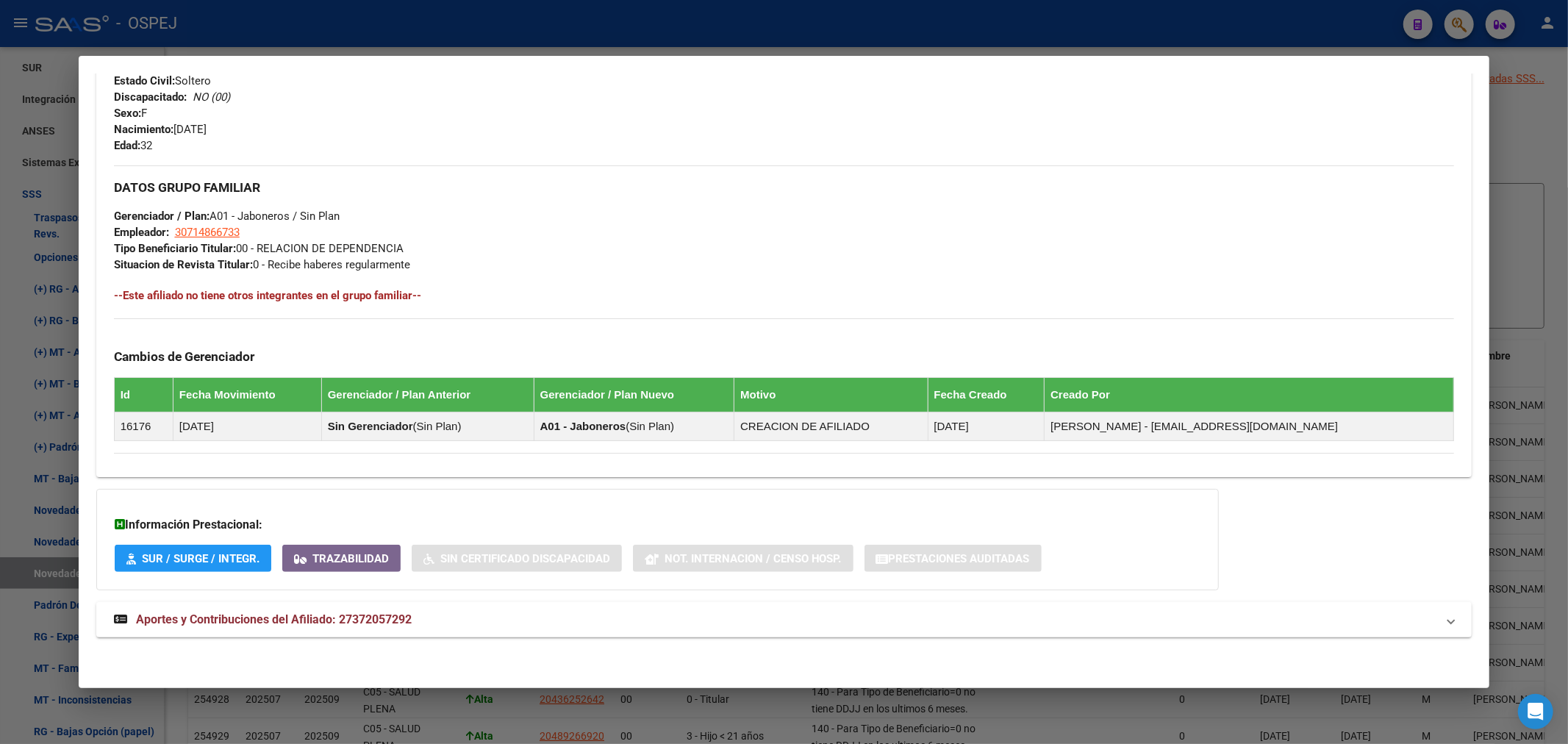
drag, startPoint x: 471, startPoint y: 610, endPoint x: 474, endPoint y: 600, distance: 10.4
click at [473, 608] on mat-expansion-panel-header "Aportes y Contribuciones del Afiliado: 27372057292" at bounding box center [784, 619] width 1376 height 35
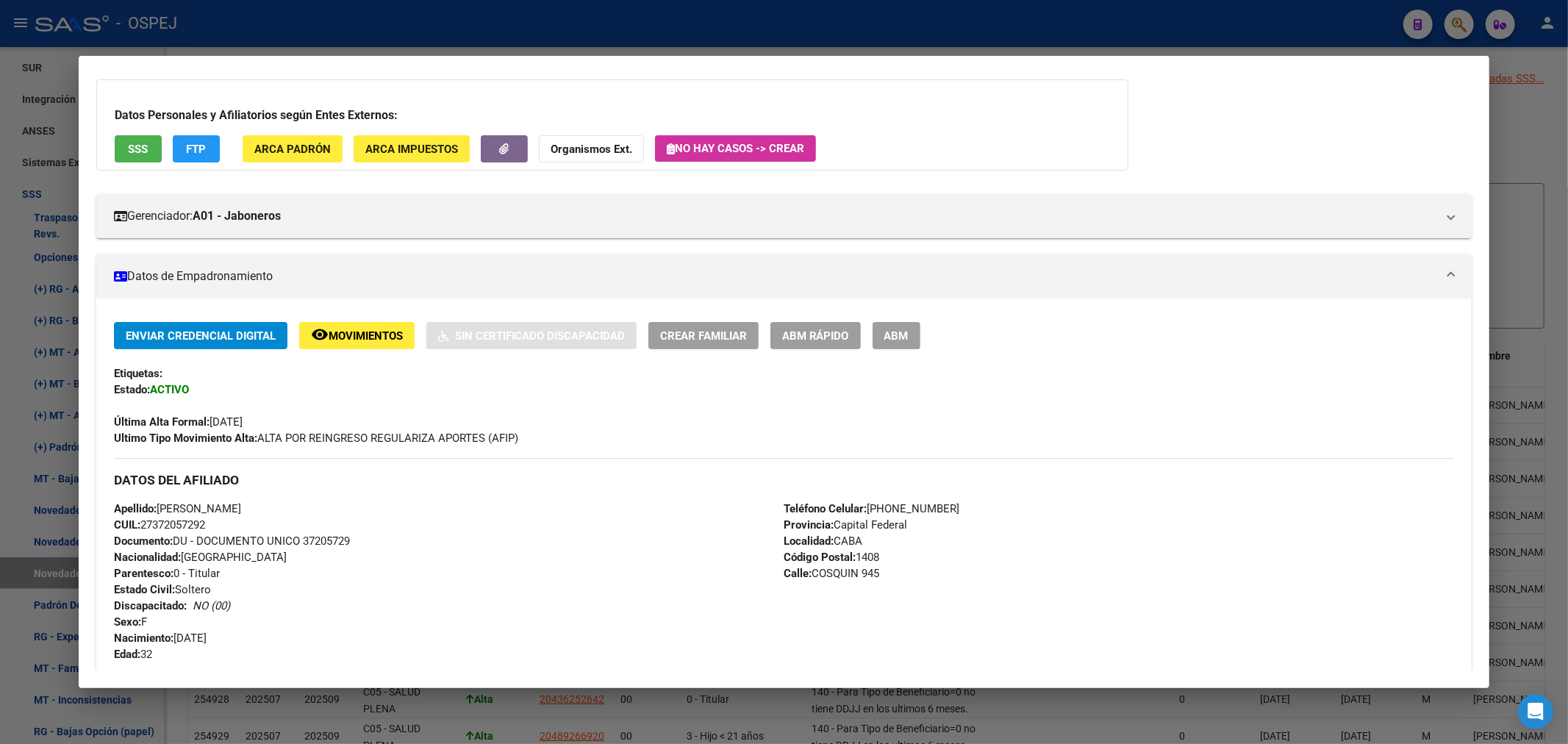
scroll to position [0, 0]
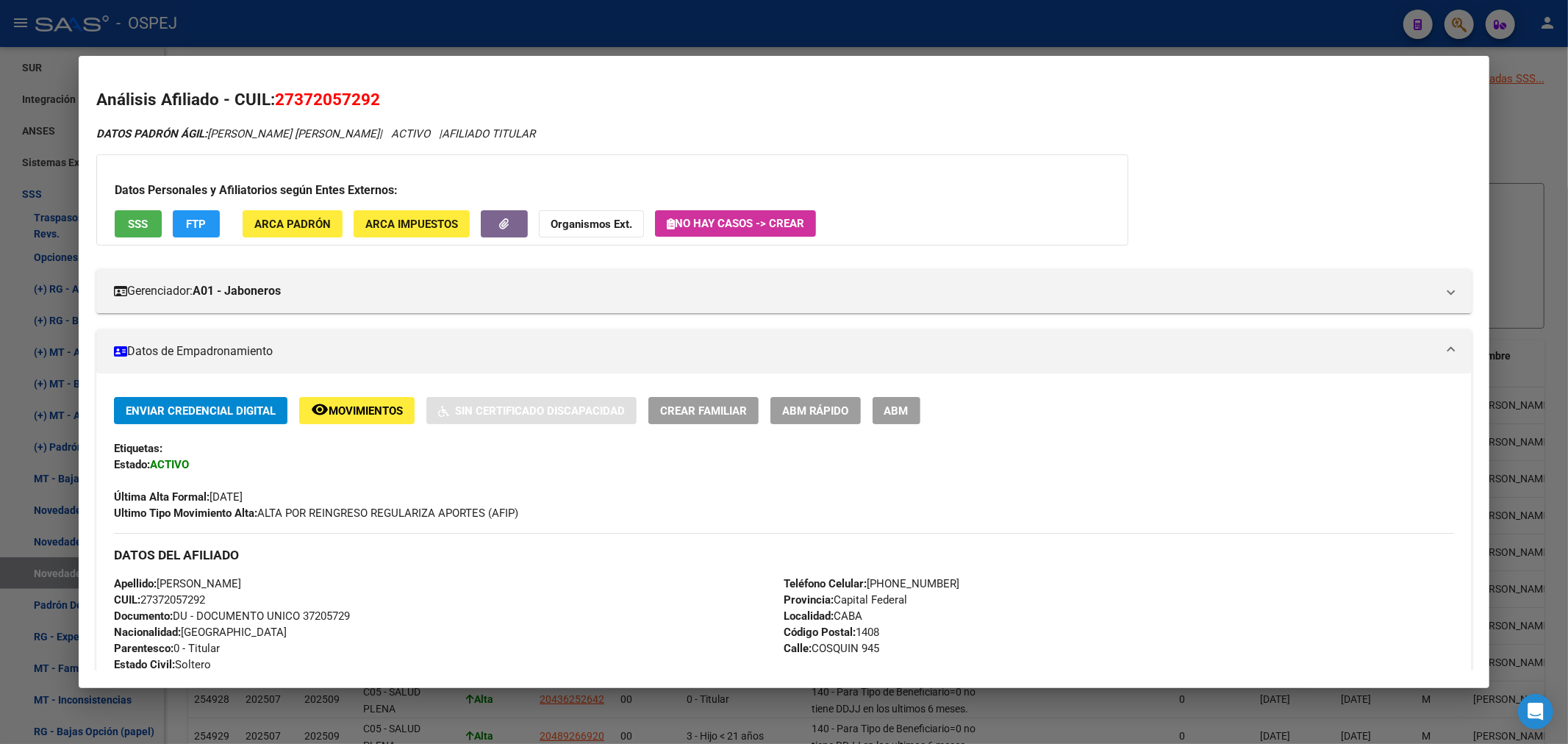
click at [772, 27] on div at bounding box center [784, 372] width 1568 height 744
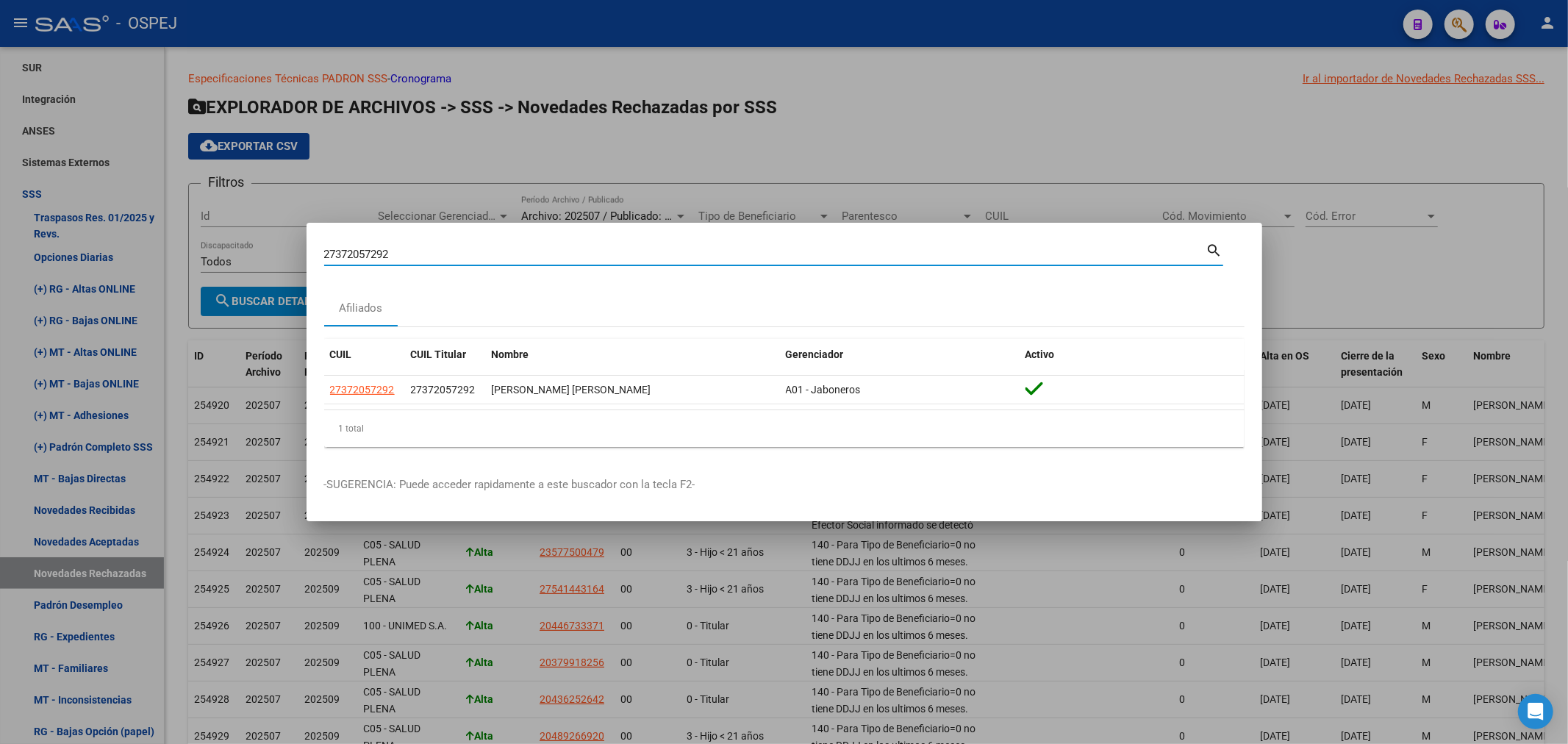
click at [355, 258] on input "27372057292" at bounding box center [765, 254] width 882 height 13
paste input "0352583686"
type input "20352583686"
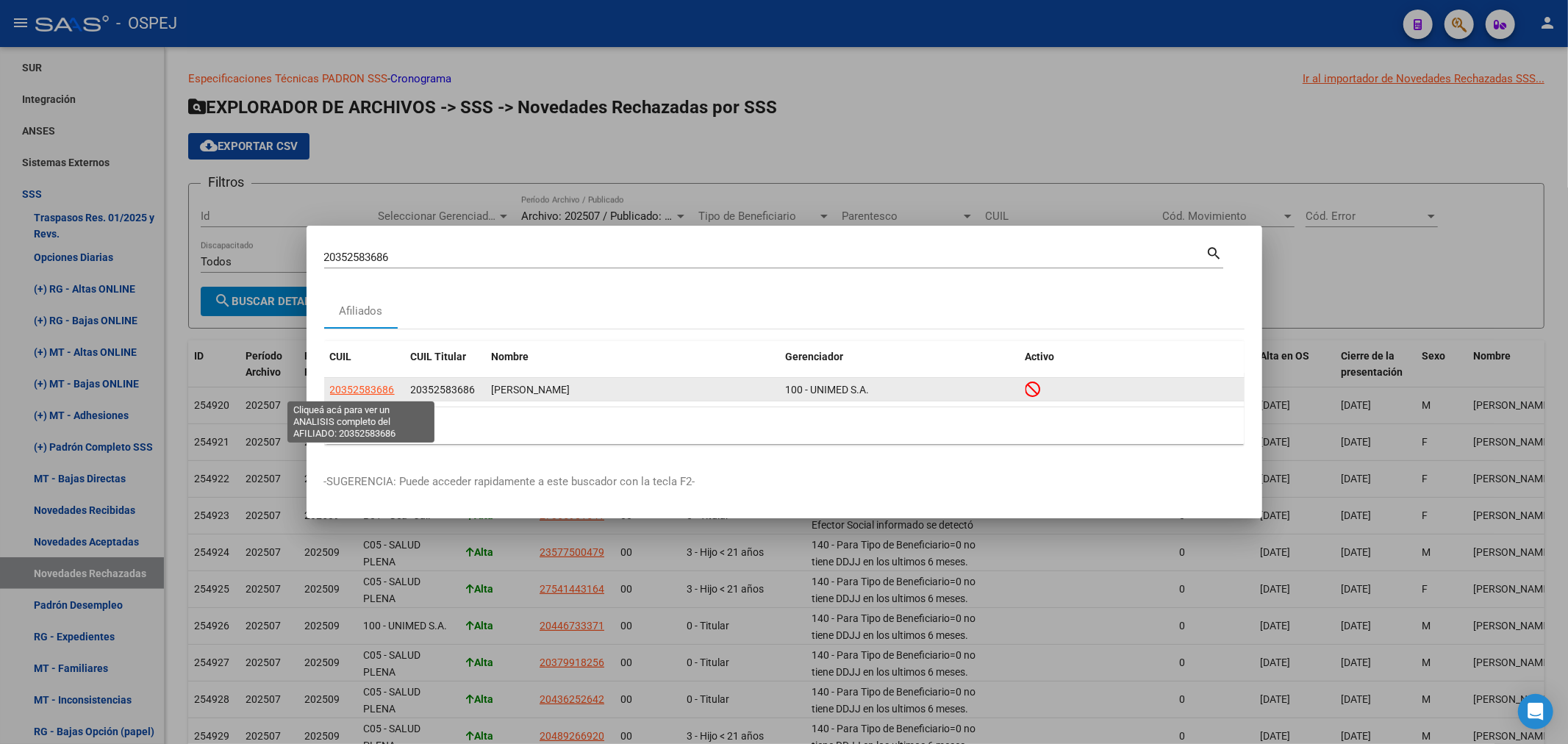
click at [377, 390] on span "20352583686" at bounding box center [363, 390] width 65 height 12
type textarea "20352583686"
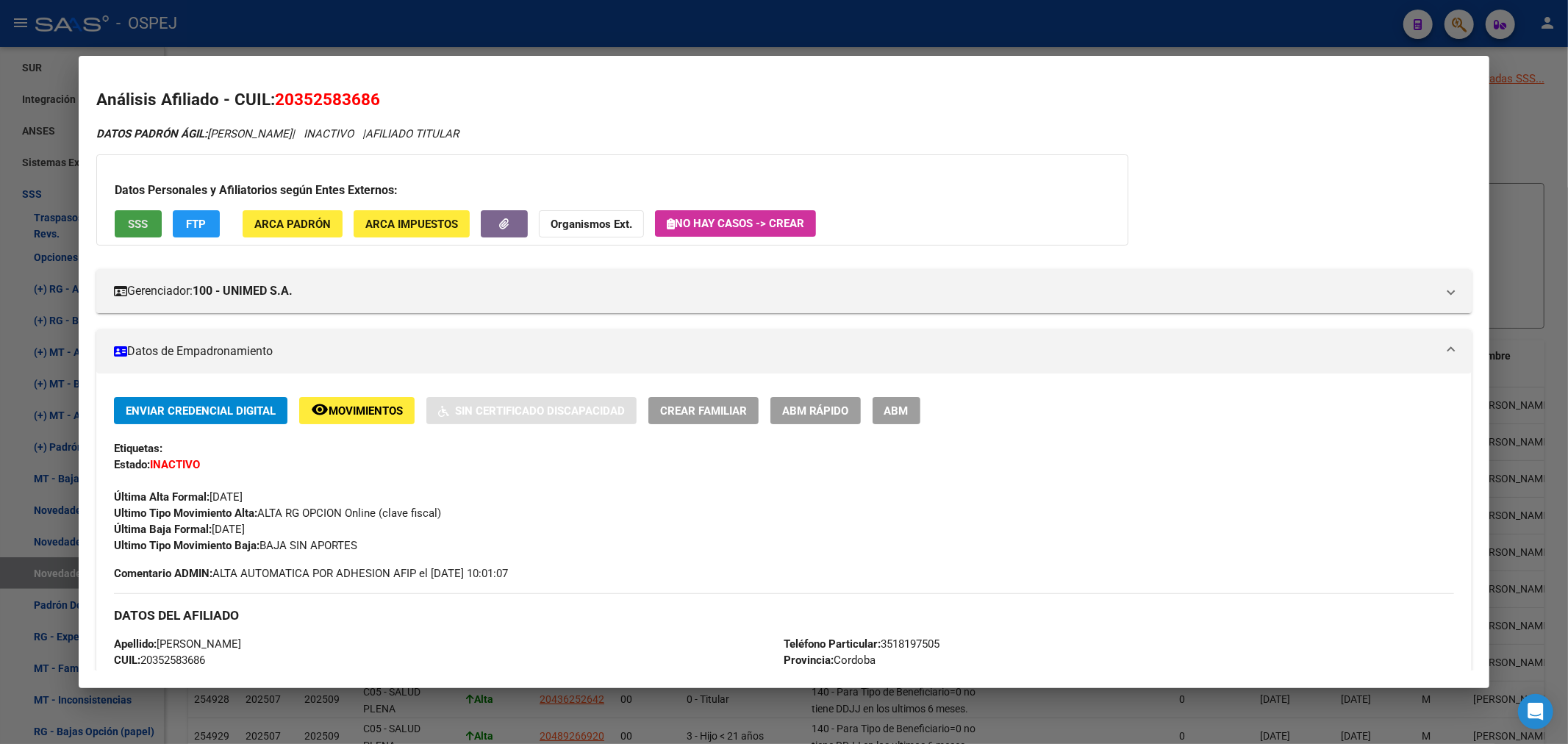
click at [136, 222] on span "SSS" at bounding box center [138, 224] width 20 height 13
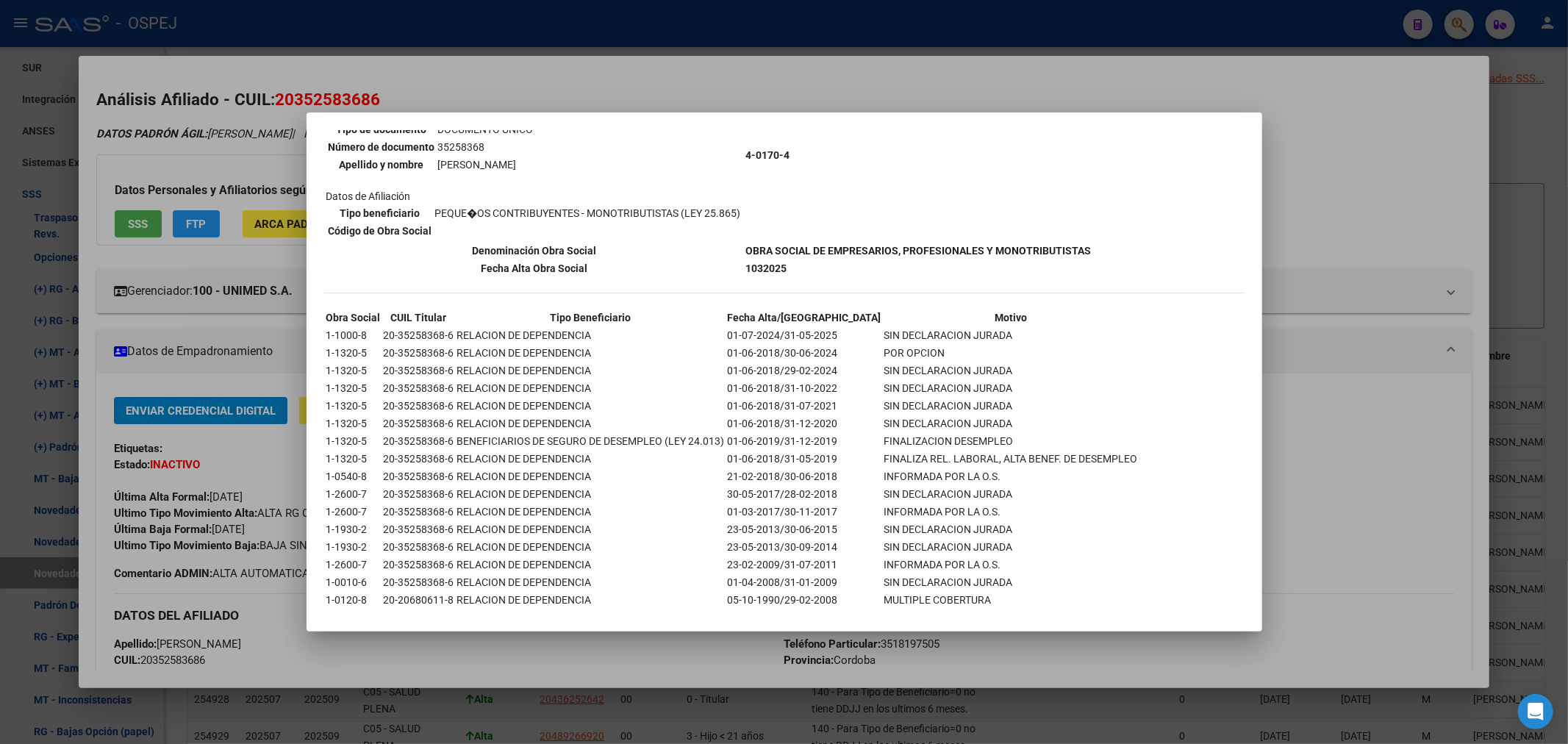
scroll to position [167, 0]
click at [606, 64] on div at bounding box center [784, 372] width 1568 height 744
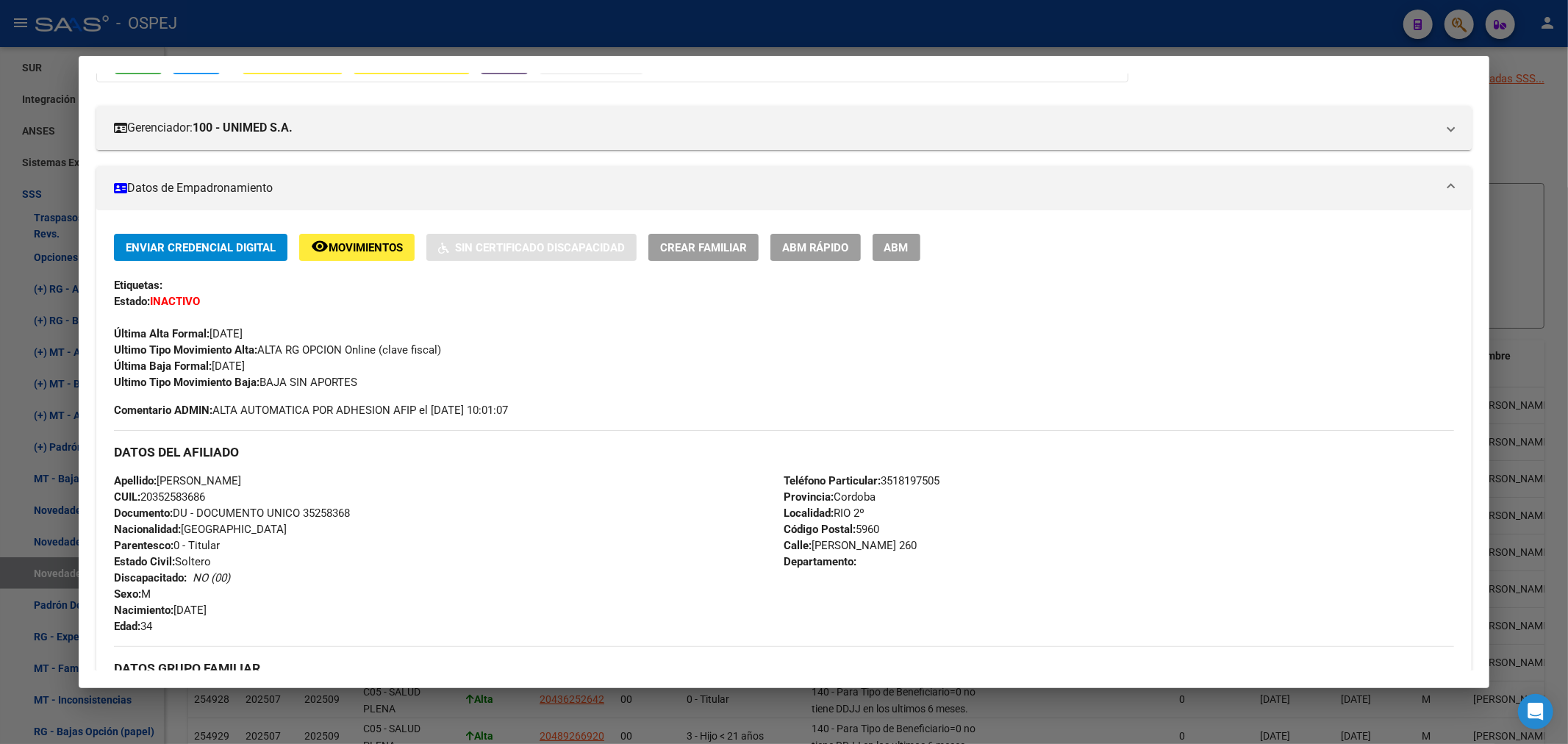
scroll to position [0, 0]
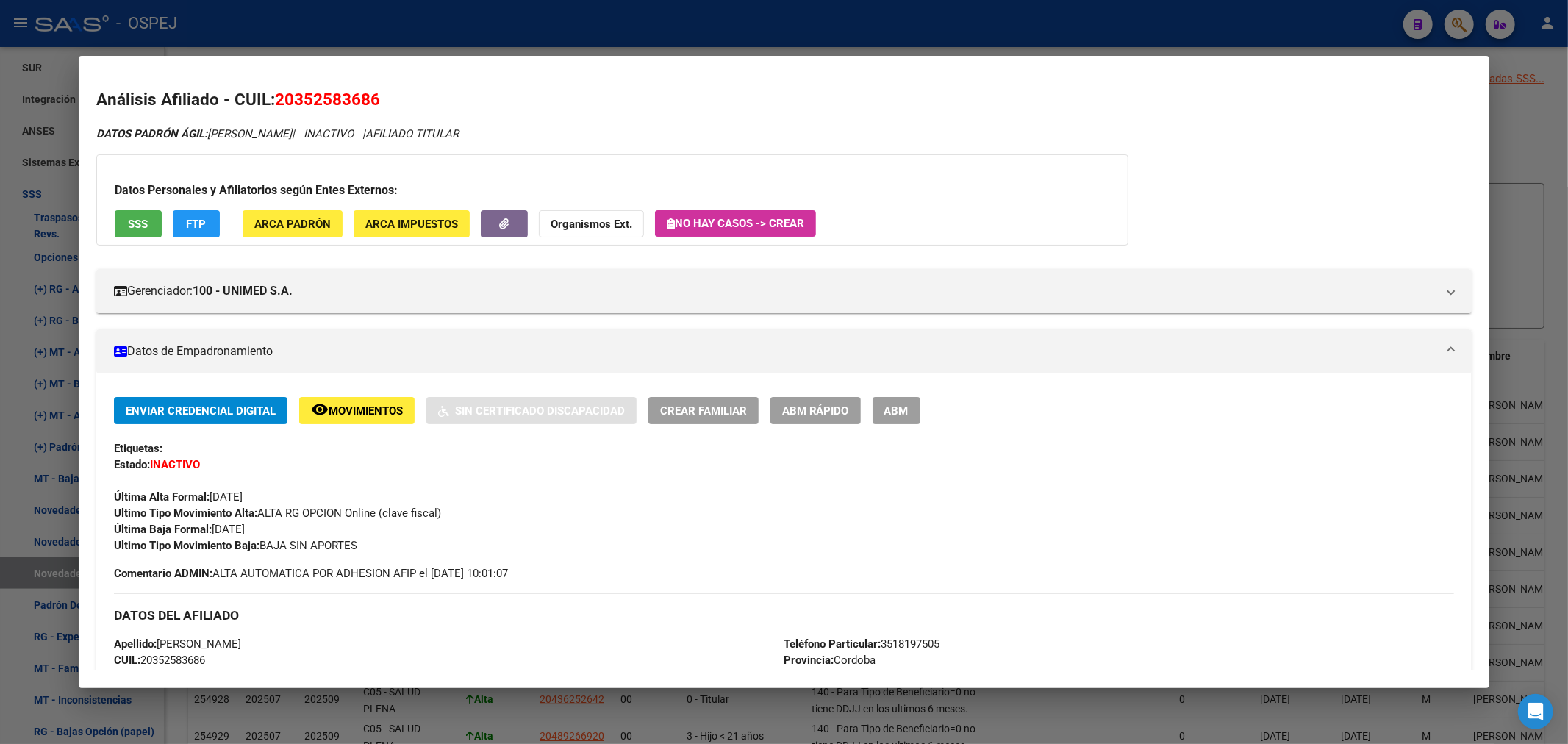
click at [608, 41] on div at bounding box center [784, 372] width 1568 height 744
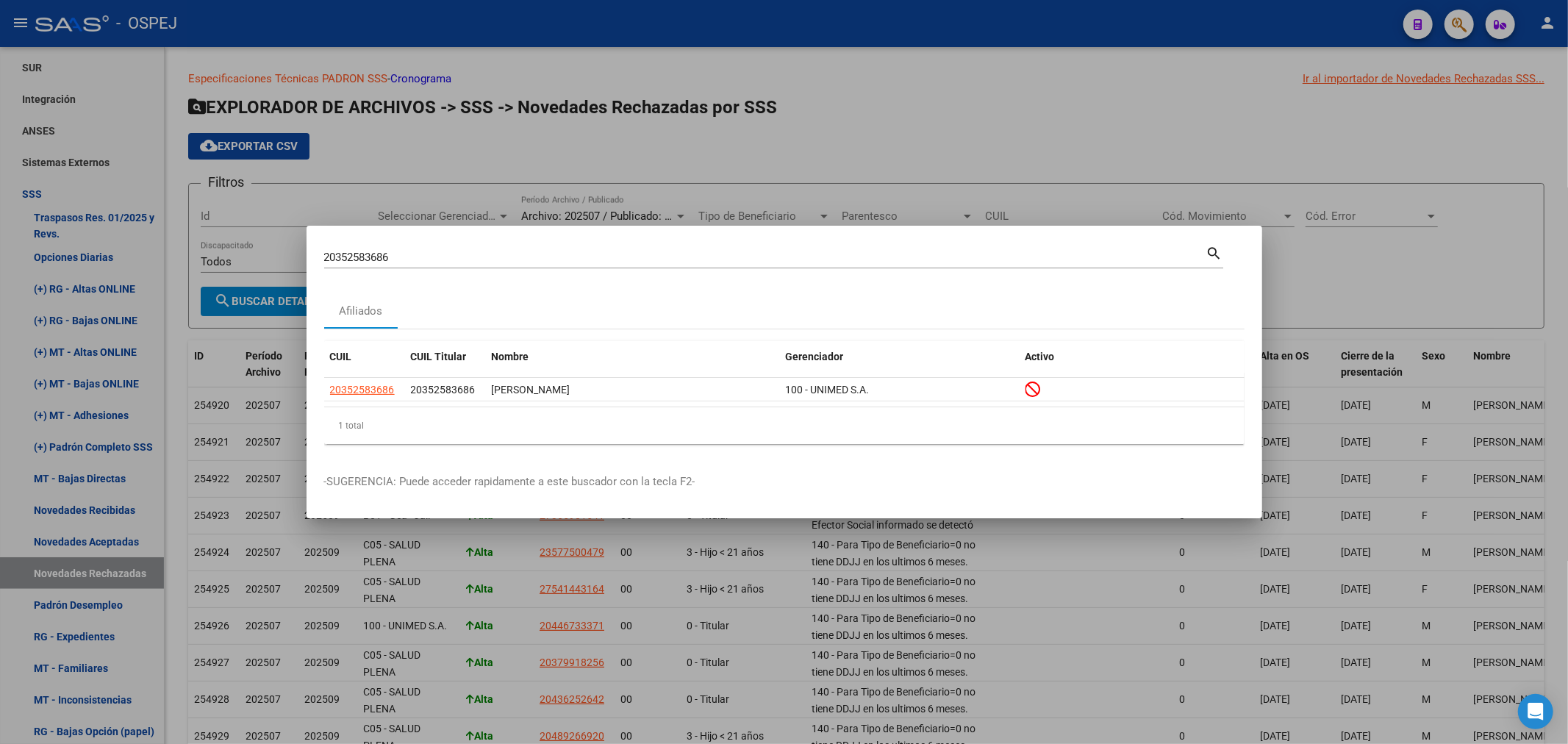
click at [126, 498] on div at bounding box center [784, 372] width 1568 height 744
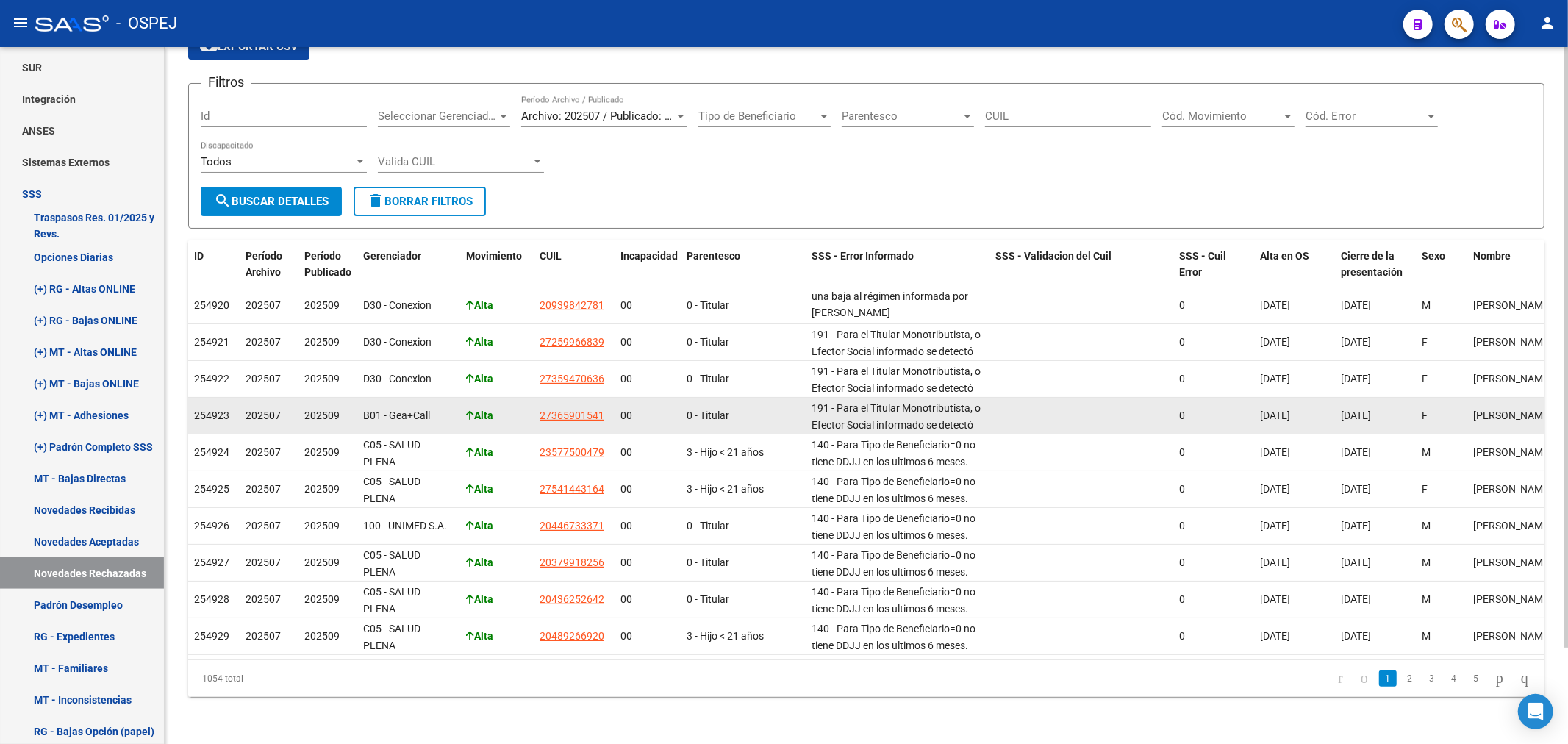
scroll to position [35, 0]
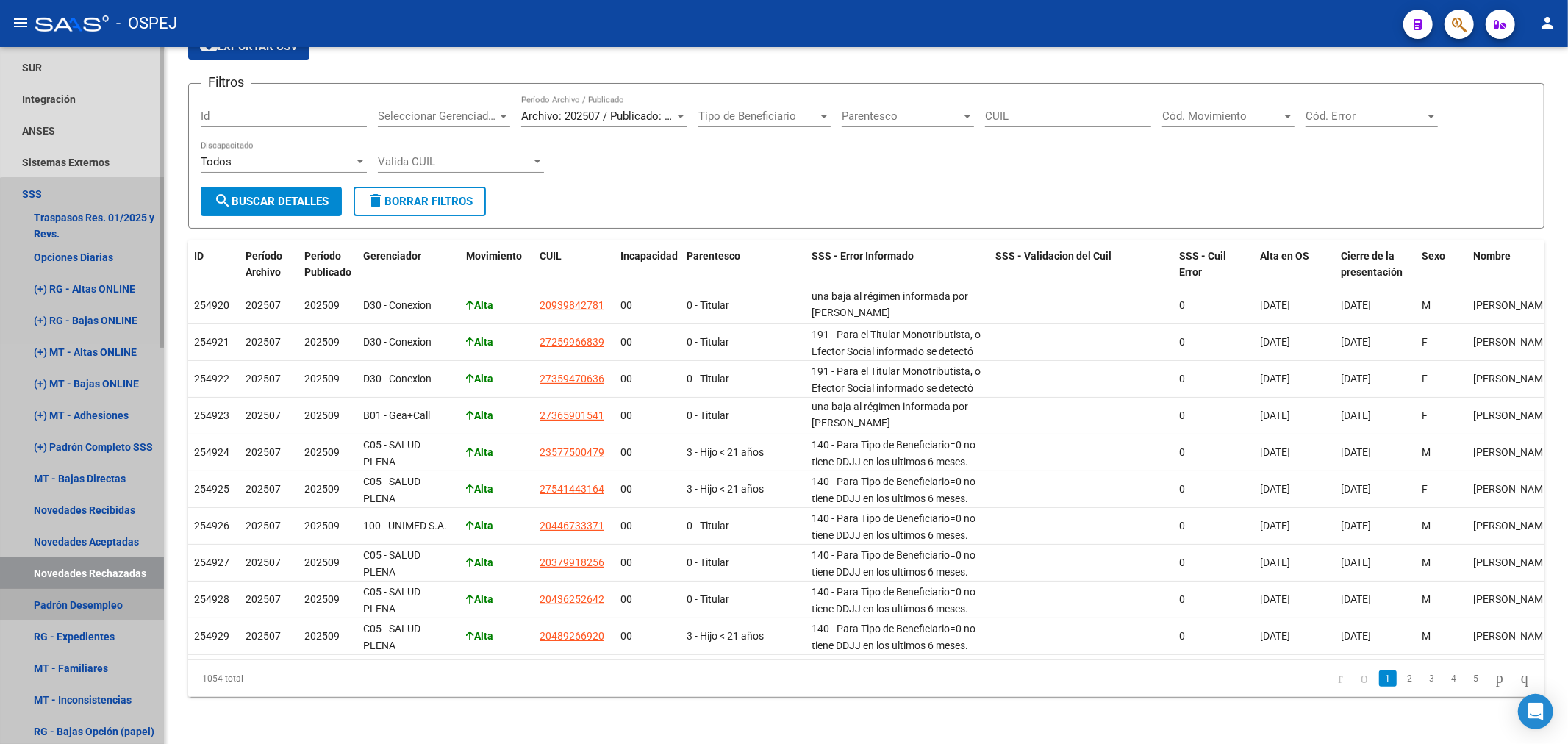
click at [136, 606] on link "Padrón Desempleo" at bounding box center [82, 605] width 164 height 31
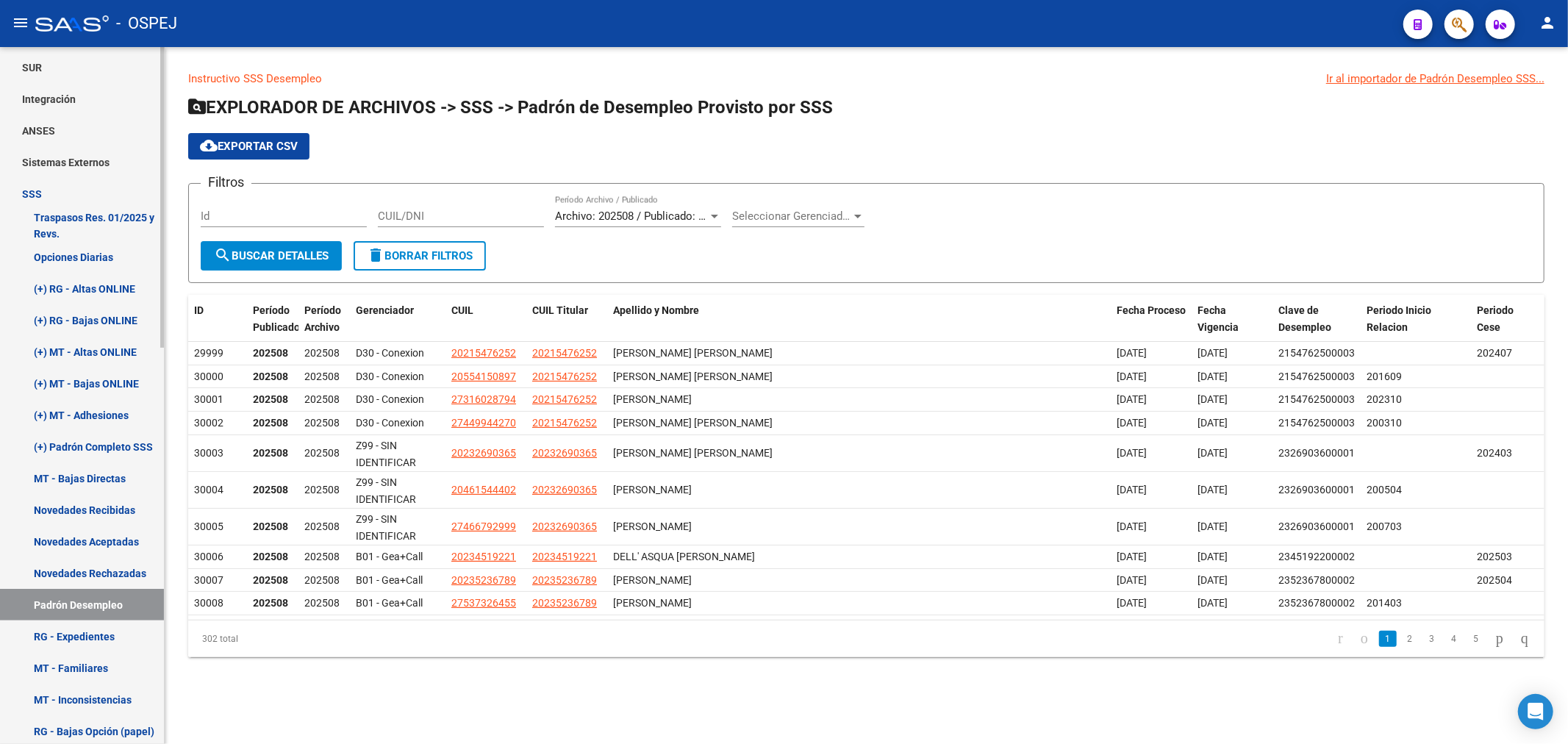
click at [129, 501] on link "Novedades Recibidas" at bounding box center [82, 510] width 164 height 31
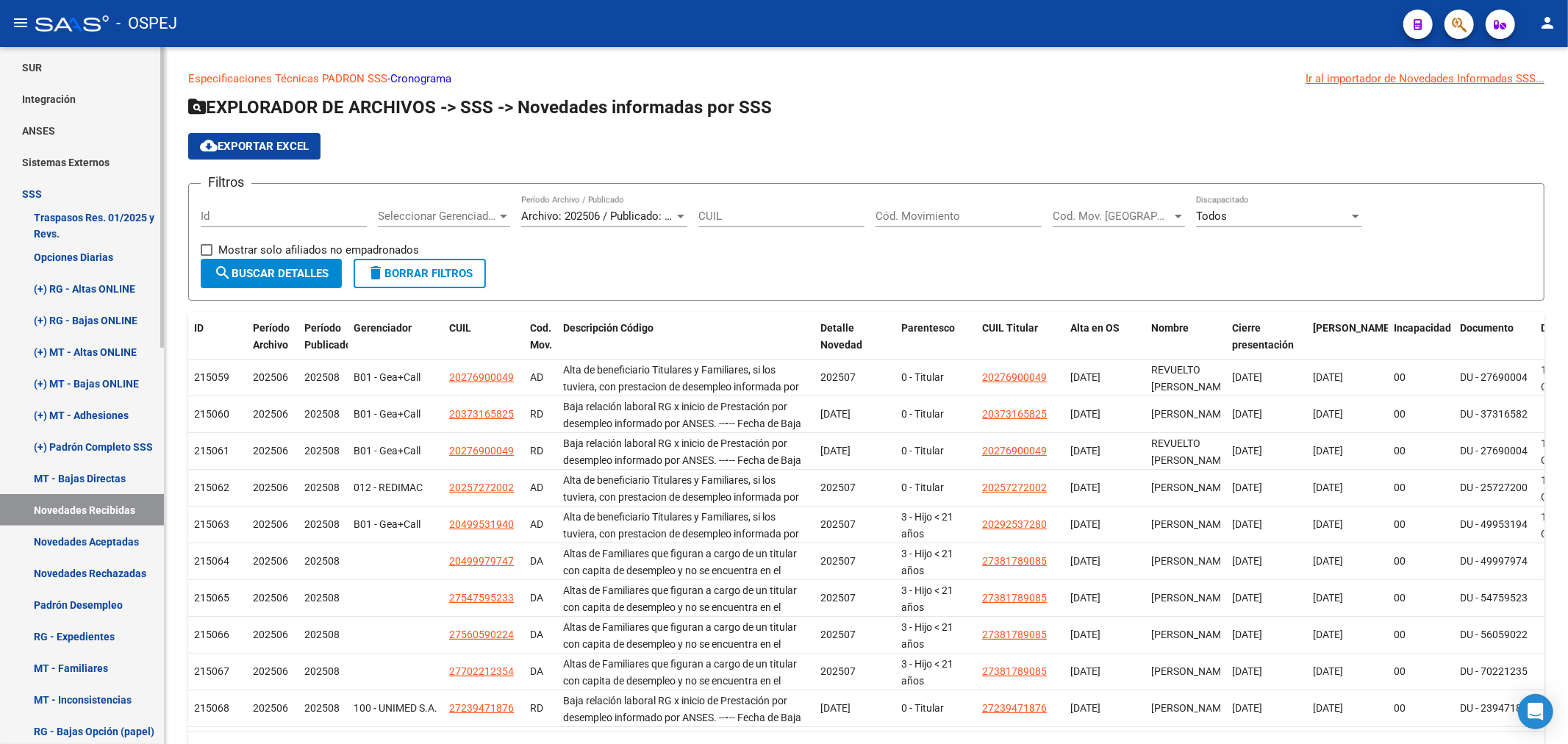
click at [135, 542] on link "Novedades Aceptadas" at bounding box center [82, 542] width 164 height 31
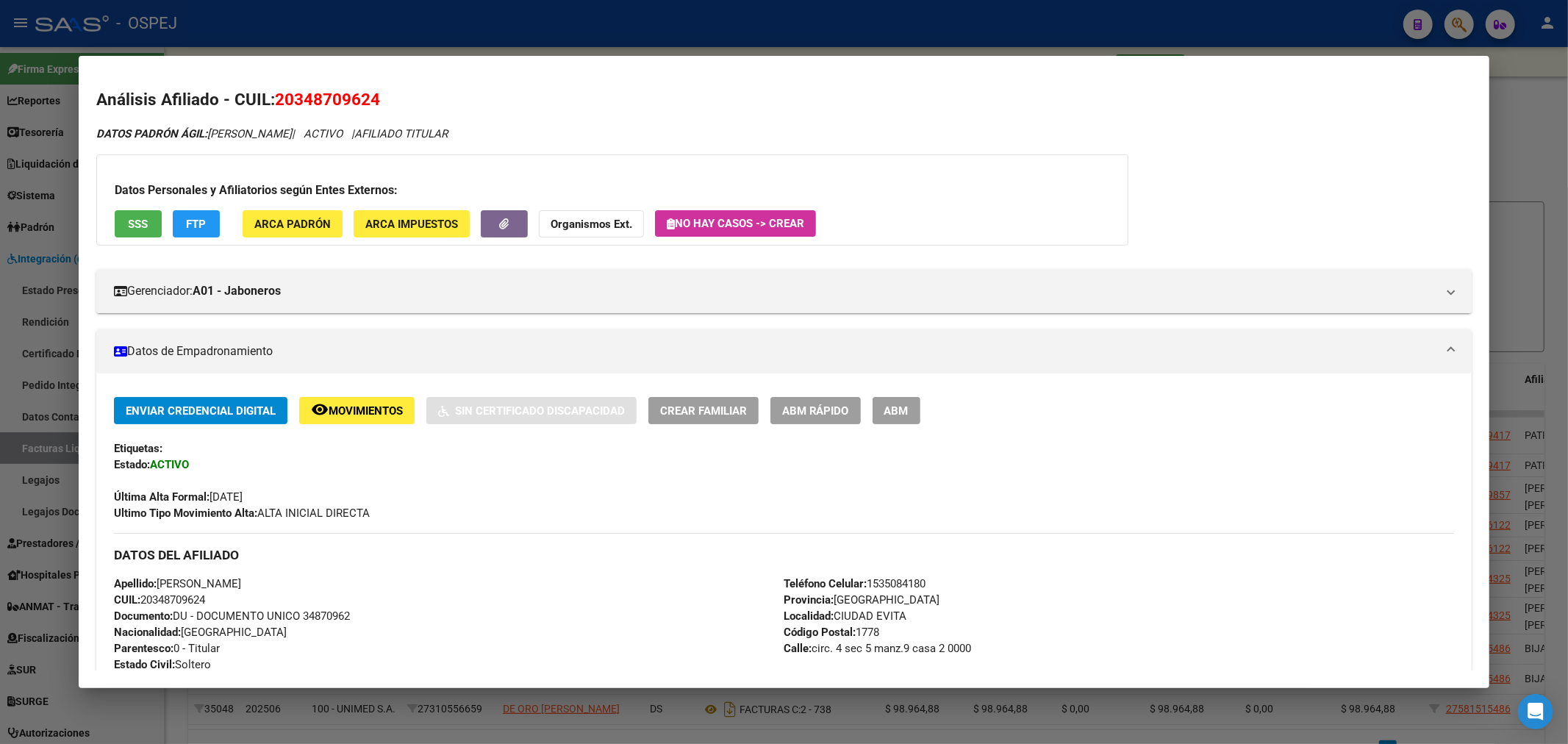
click at [976, 40] on div at bounding box center [784, 372] width 1568 height 744
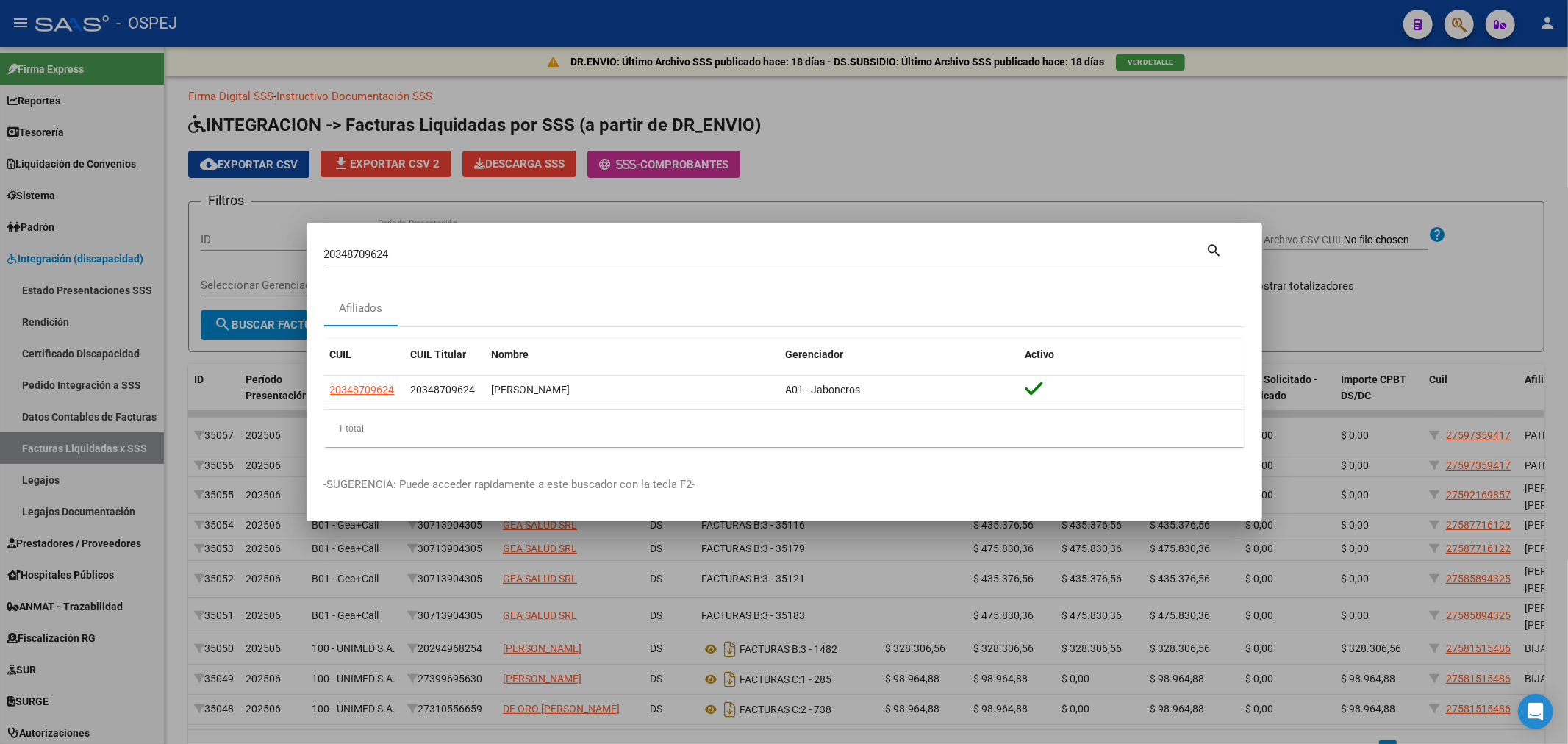
click at [345, 258] on input "20348709624" at bounding box center [765, 254] width 882 height 13
paste input "51298607"
type input "51298607"
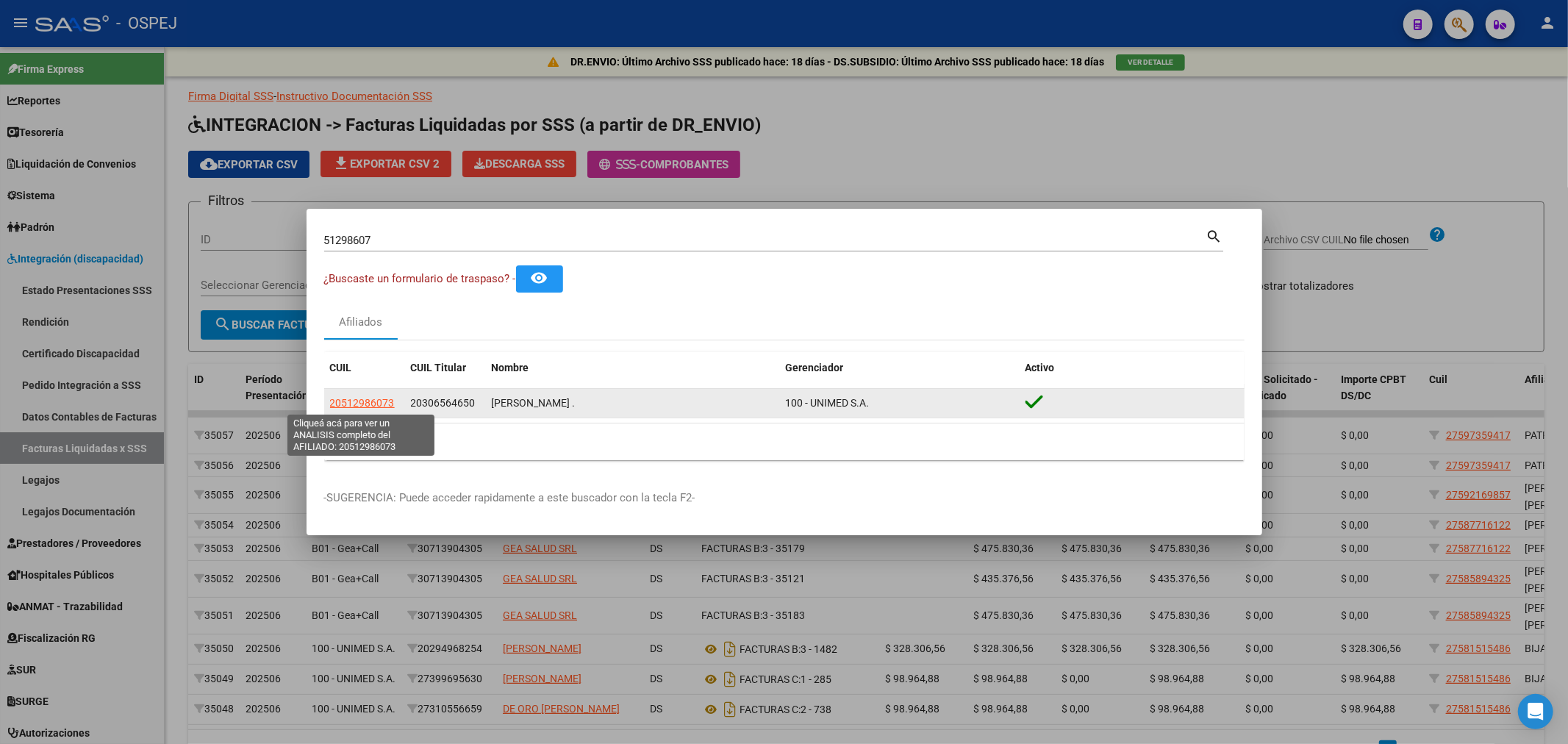
click at [385, 404] on span "20512986073" at bounding box center [363, 402] width 65 height 12
type textarea "20512986073"
